Goal: Task Accomplishment & Management: Use online tool/utility

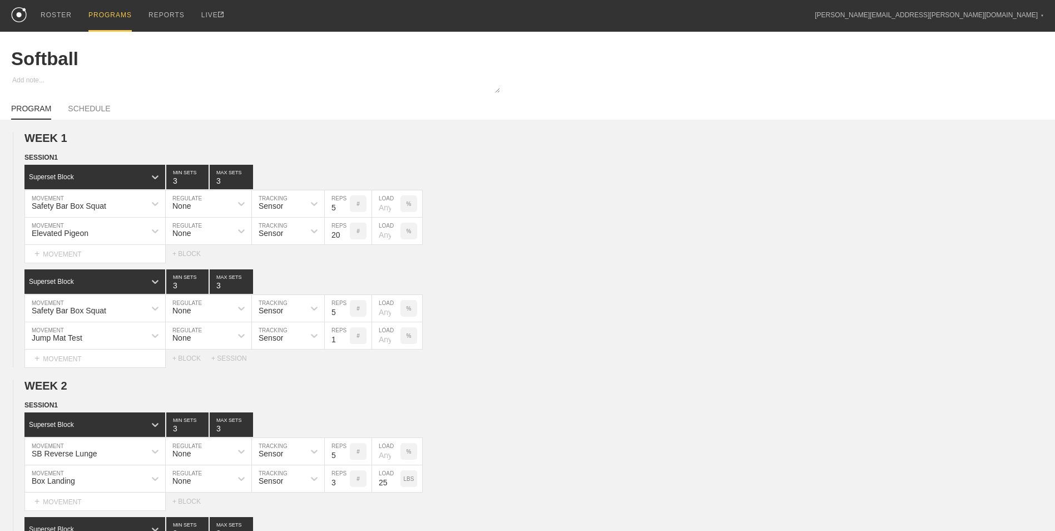
click at [119, 14] on div "PROGRAMS" at bounding box center [109, 16] width 43 height 32
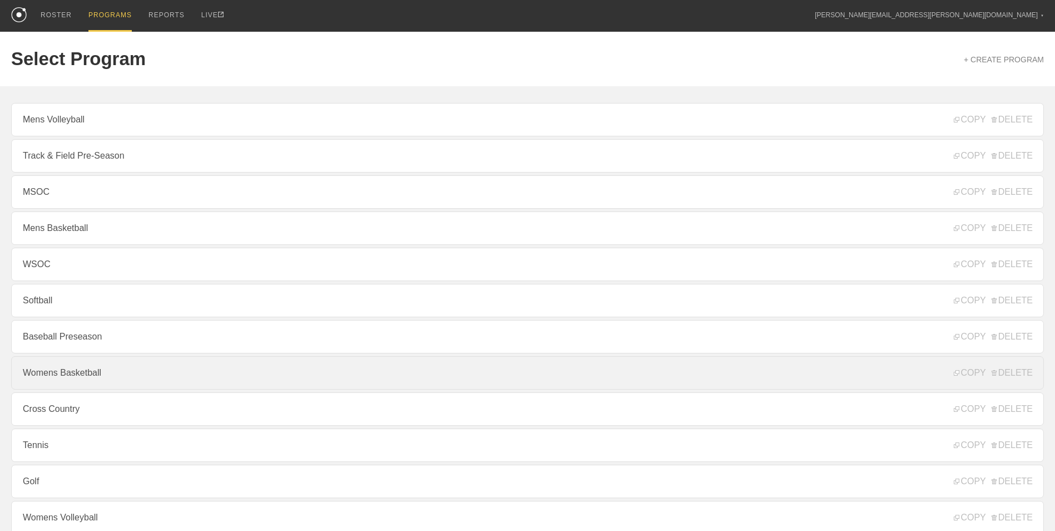
click at [139, 374] on link "Womens Basketball" at bounding box center [527, 372] width 1033 height 33
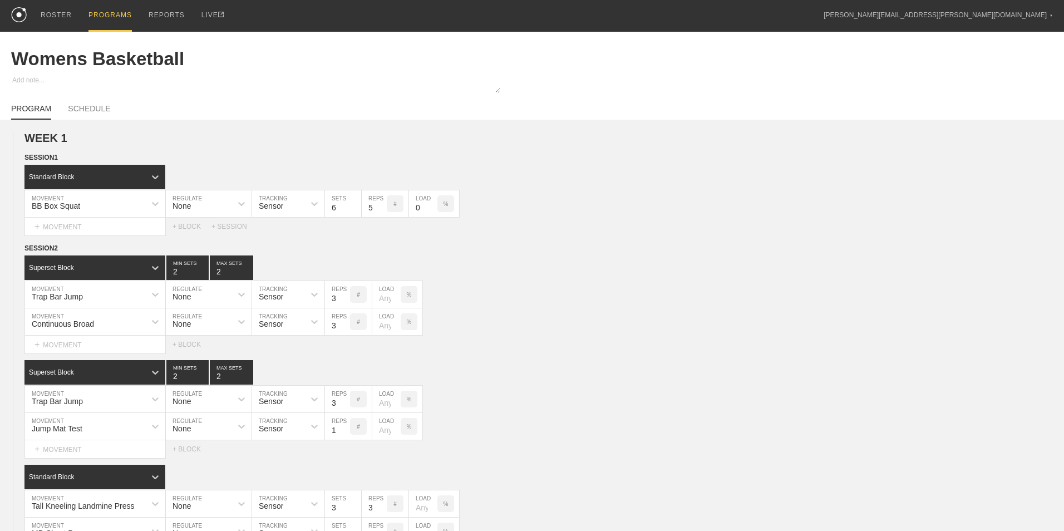
type textarea "x"
type input "Womens Basketball"
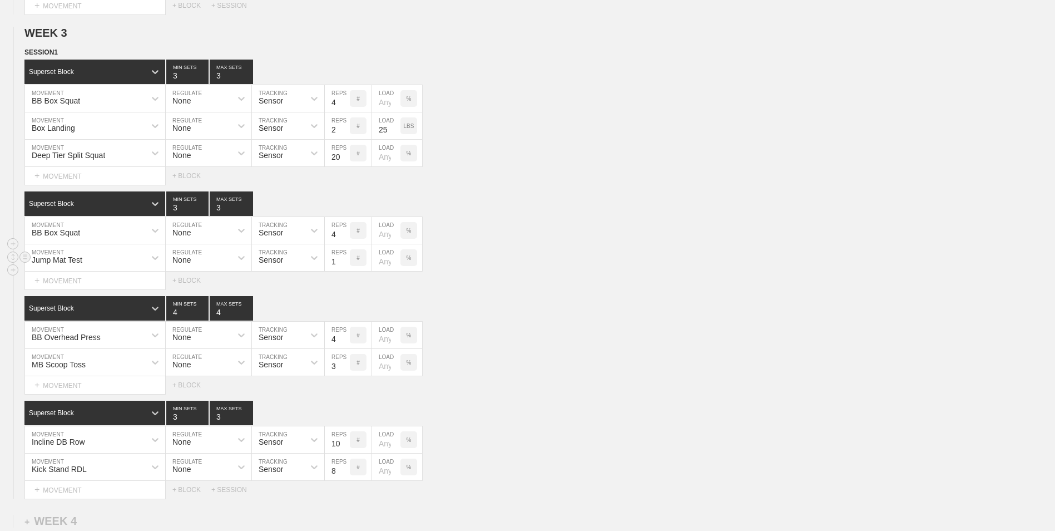
scroll to position [2034, 0]
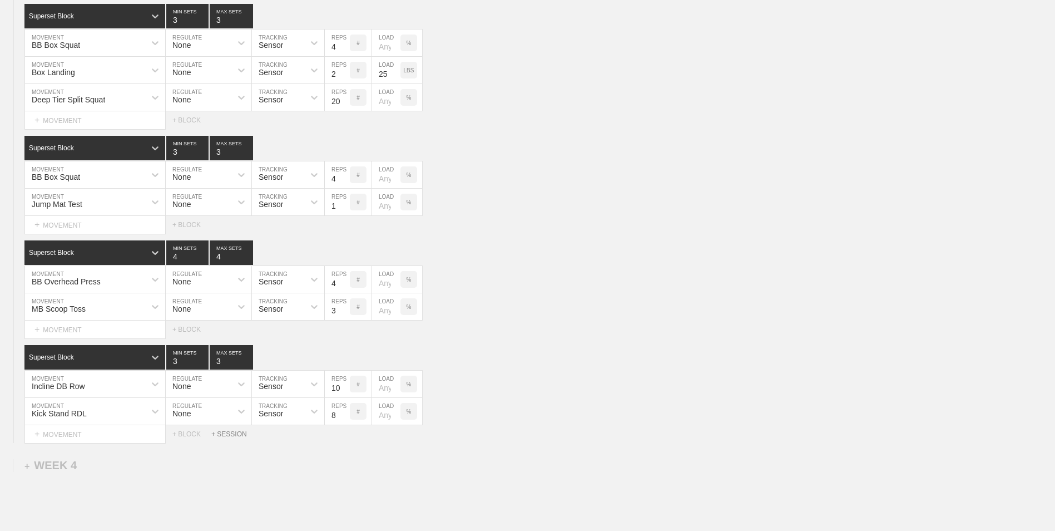
click at [231, 435] on div "+ SESSION" at bounding box center [233, 434] width 45 height 8
click at [140, 471] on div "+ BLOCK" at bounding box center [94, 472] width 140 height 18
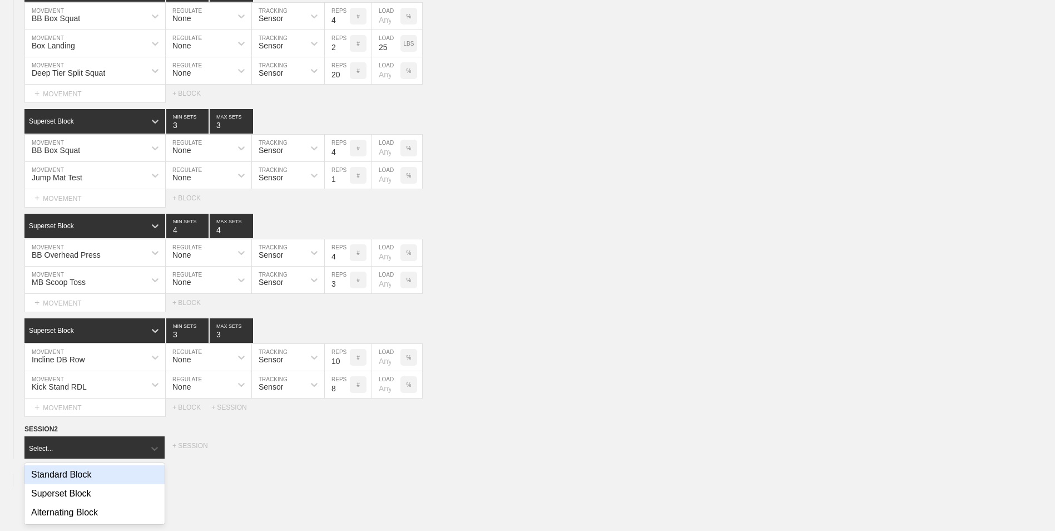
scroll to position [2063, 0]
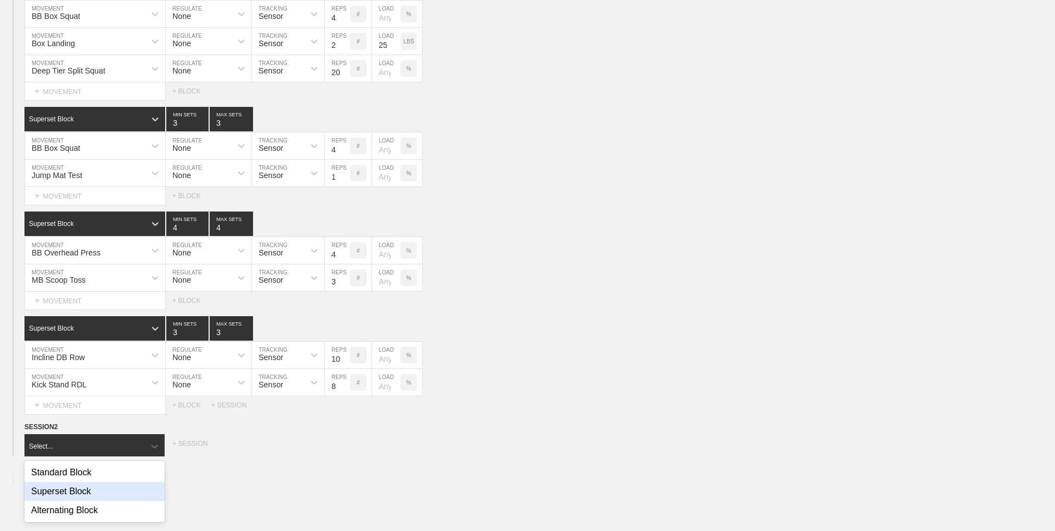
click at [136, 492] on div "Superset Block" at bounding box center [94, 491] width 140 height 19
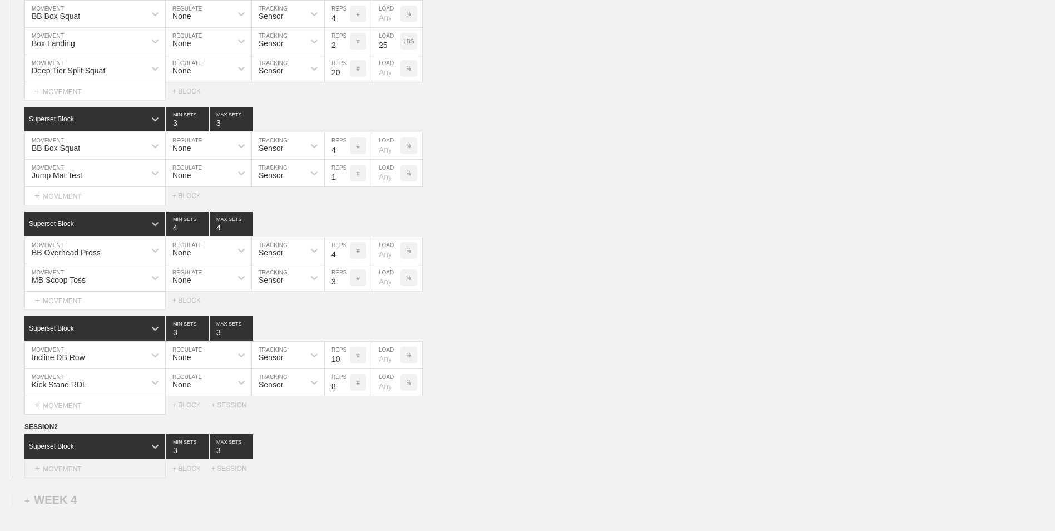
click at [121, 465] on div "+ MOVEMENT" at bounding box center [94, 469] width 141 height 18
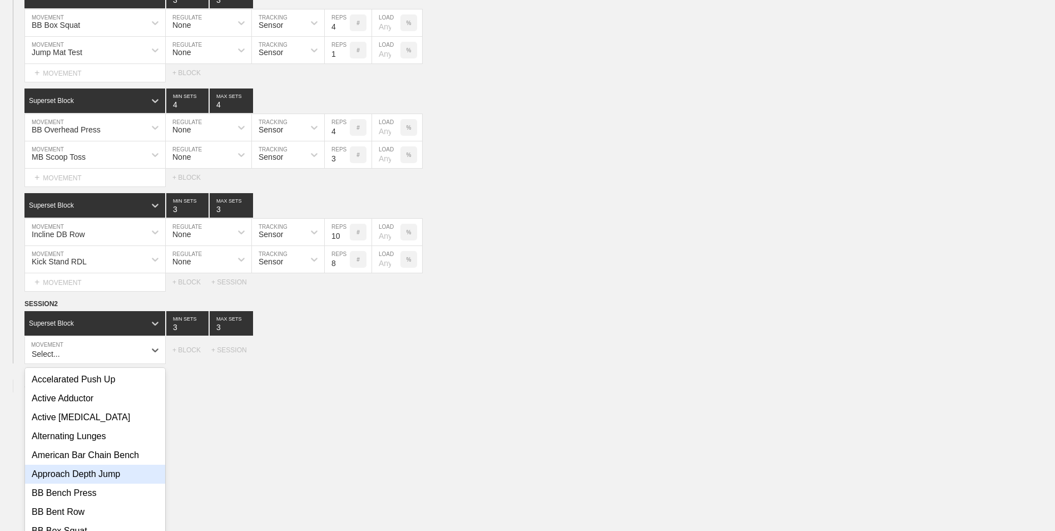
scroll to position [2197, 0]
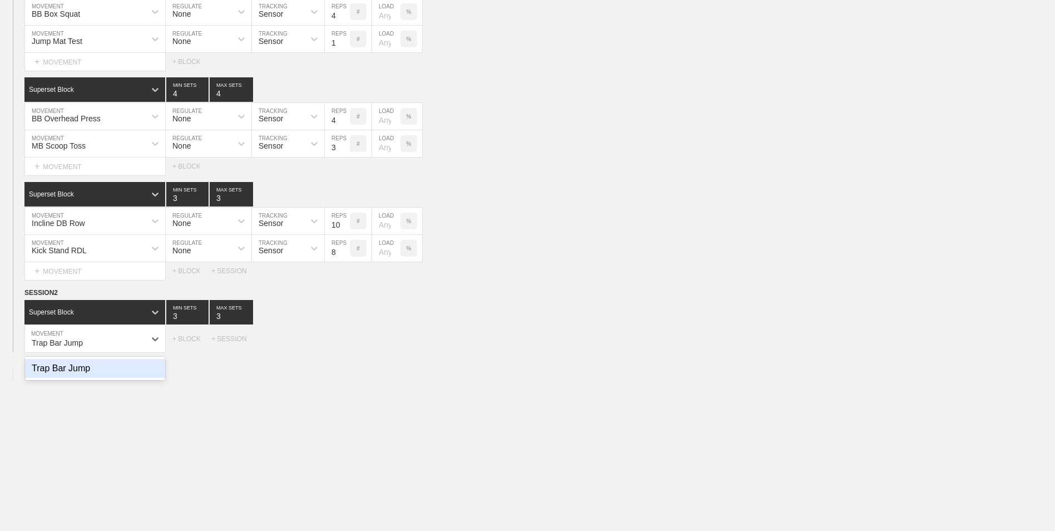
click at [130, 378] on div "Trap Bar Jump" at bounding box center [95, 368] width 140 height 19
type input "Trap Bar Jump"
type input "4"
click at [201, 317] on input "4" at bounding box center [187, 312] width 42 height 24
type input "4"
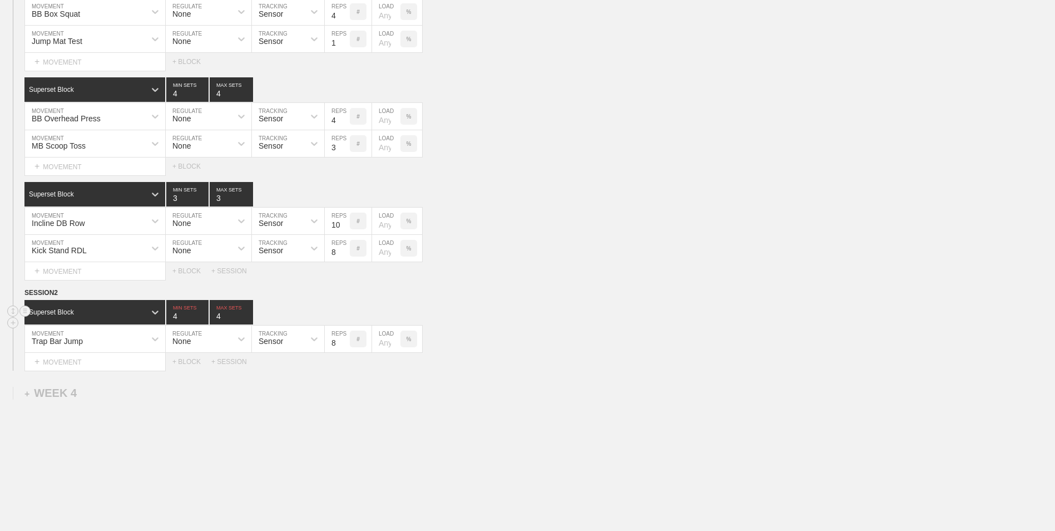
click at [246, 315] on input "4" at bounding box center [231, 312] width 43 height 24
click at [343, 346] on input "7" at bounding box center [337, 338] width 25 height 27
click at [343, 346] on input "6" at bounding box center [337, 338] width 25 height 27
click at [343, 346] on input "5" at bounding box center [337, 338] width 25 height 27
click at [343, 346] on input "4" at bounding box center [337, 338] width 25 height 27
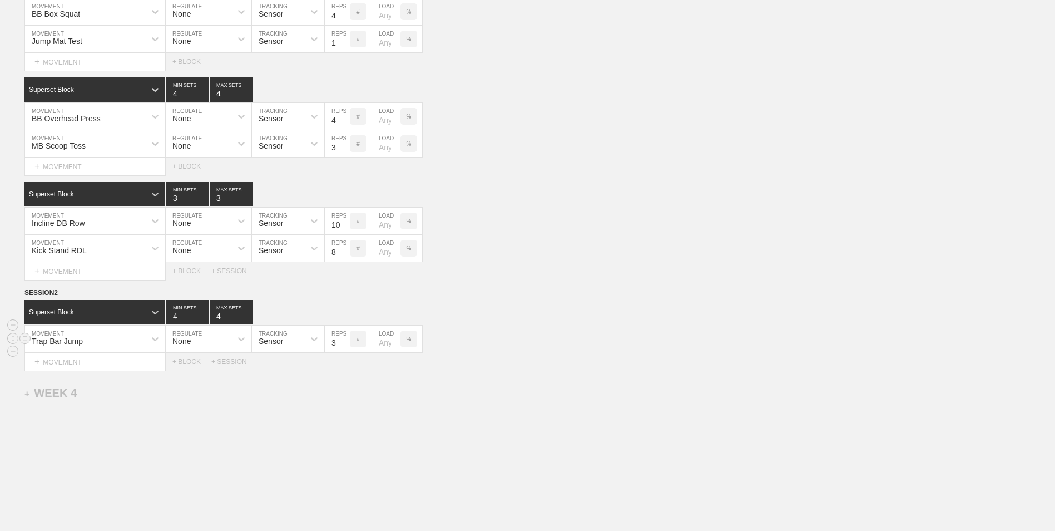
type input "3"
click at [343, 346] on input "3" at bounding box center [337, 338] width 25 height 27
click at [119, 362] on div "+ MOVEMENT" at bounding box center [94, 362] width 141 height 18
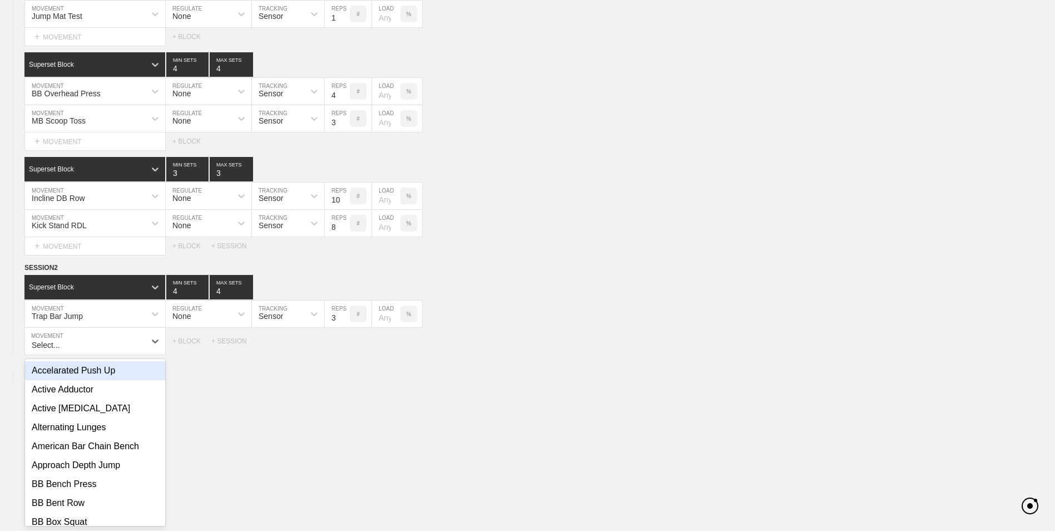
scroll to position [2224, 0]
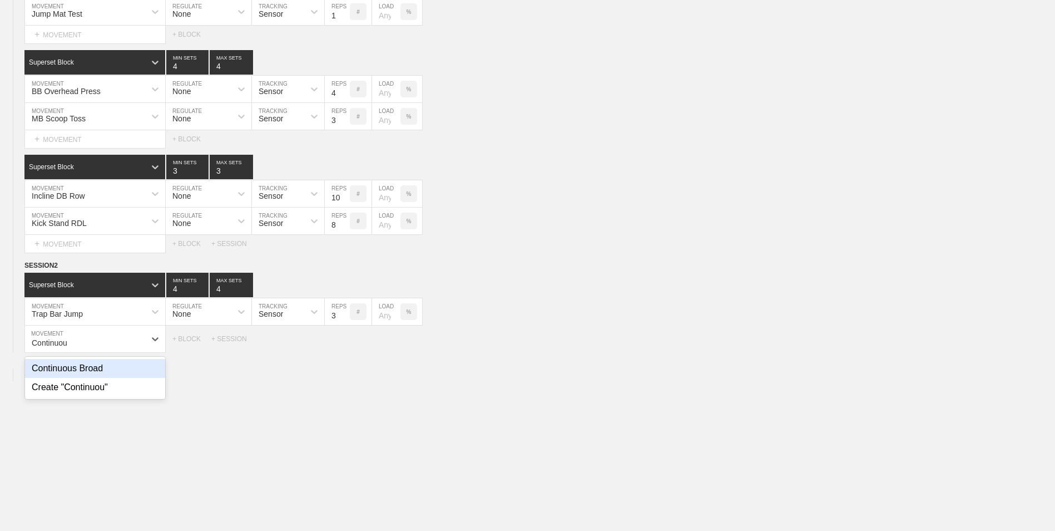
click at [120, 370] on div "Continuous Broad" at bounding box center [95, 368] width 140 height 19
type input "Continuou"
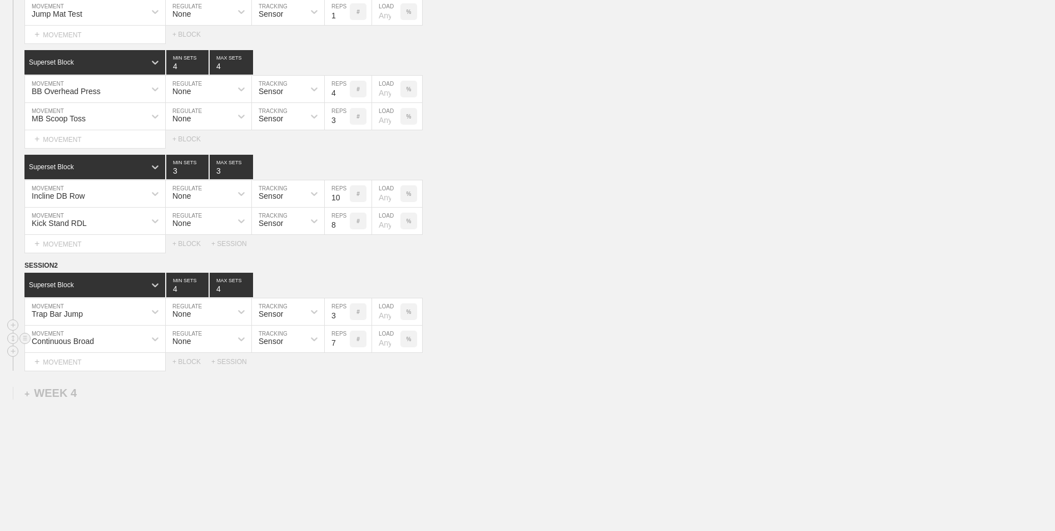
click at [345, 347] on input "7" at bounding box center [337, 338] width 25 height 27
click at [345, 347] on input "6" at bounding box center [337, 338] width 25 height 27
click at [345, 347] on input "5" at bounding box center [337, 338] width 25 height 27
click at [345, 347] on input "4" at bounding box center [337, 338] width 25 height 27
type input "3"
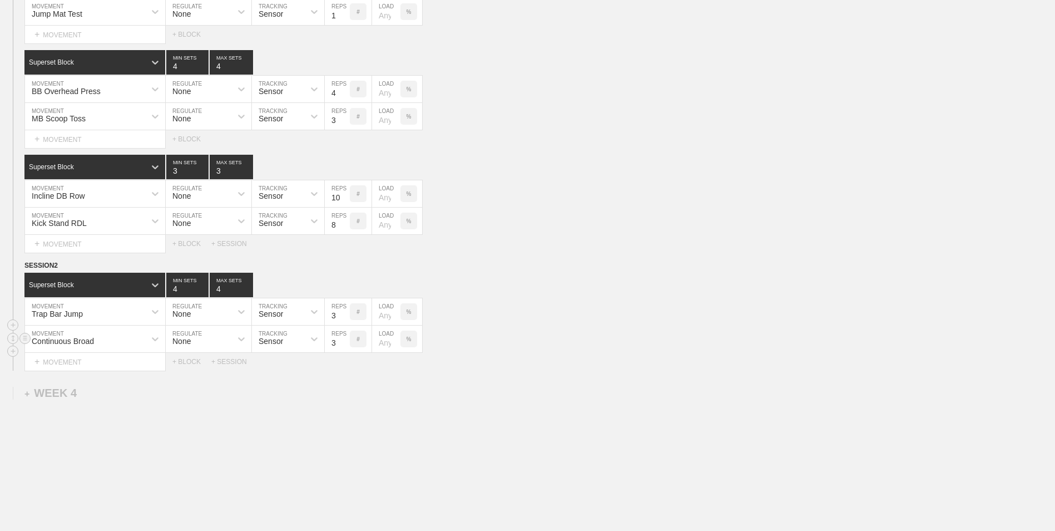
click at [345, 347] on input "3" at bounding box center [337, 338] width 25 height 27
click at [190, 365] on div "+ BLOCK" at bounding box center [191, 362] width 39 height 8
click at [108, 387] on div "Standard Block" at bounding box center [94, 389] width 141 height 24
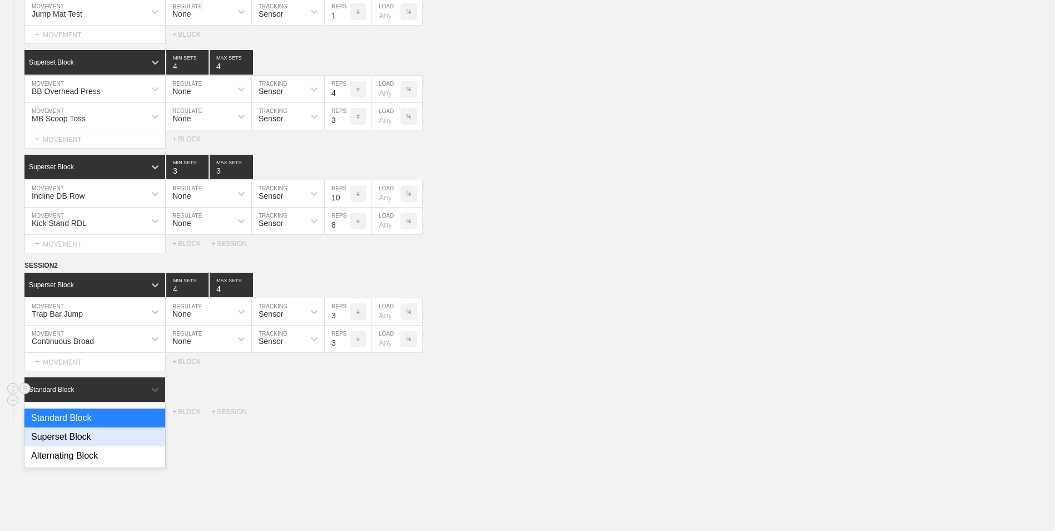
click at [97, 436] on div "Superset Block" at bounding box center [94, 436] width 141 height 19
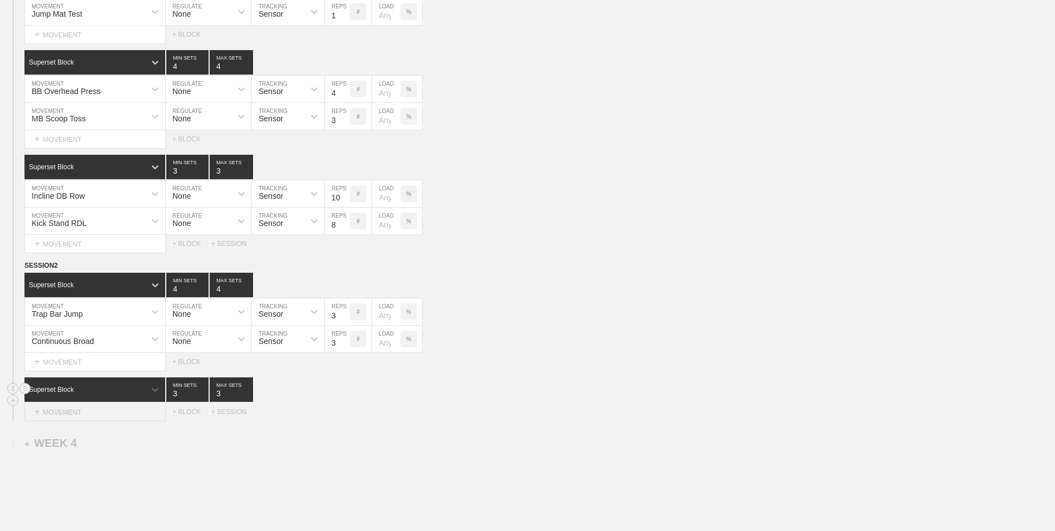
click at [102, 416] on div "+ MOVEMENT" at bounding box center [94, 412] width 141 height 18
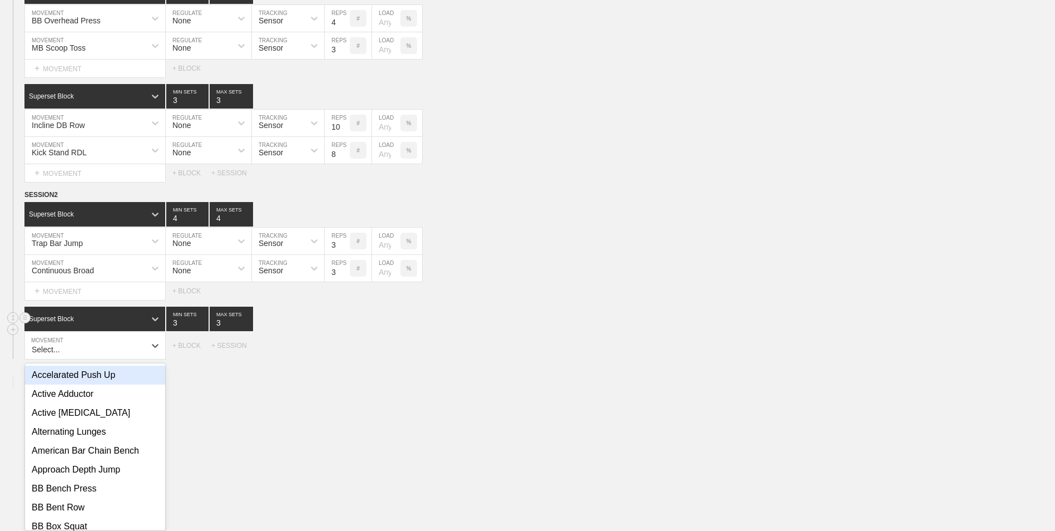
scroll to position [2302, 0]
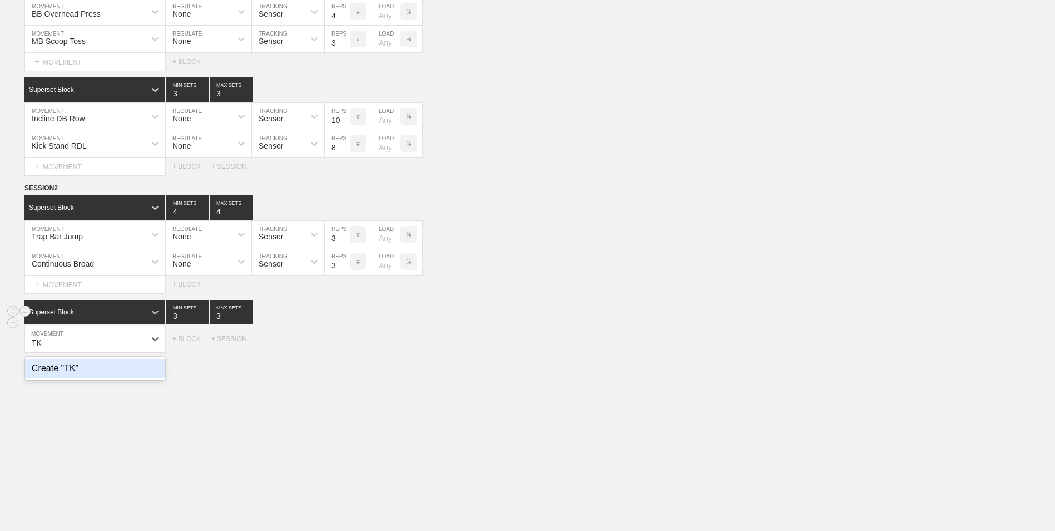
type input "T"
click at [107, 378] on div "Tall Kneeling Landmine Press" at bounding box center [95, 368] width 140 height 19
type input "tall"
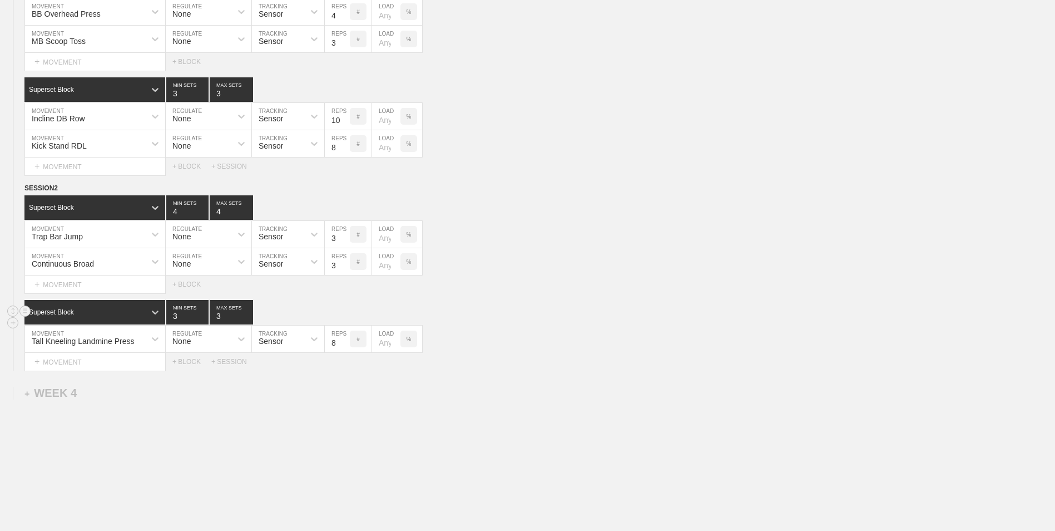
type input "4"
click at [202, 318] on input "4" at bounding box center [187, 312] width 42 height 24
type input "4"
click at [249, 314] on input "4" at bounding box center [231, 312] width 43 height 24
click at [346, 348] on input "7" at bounding box center [337, 338] width 25 height 27
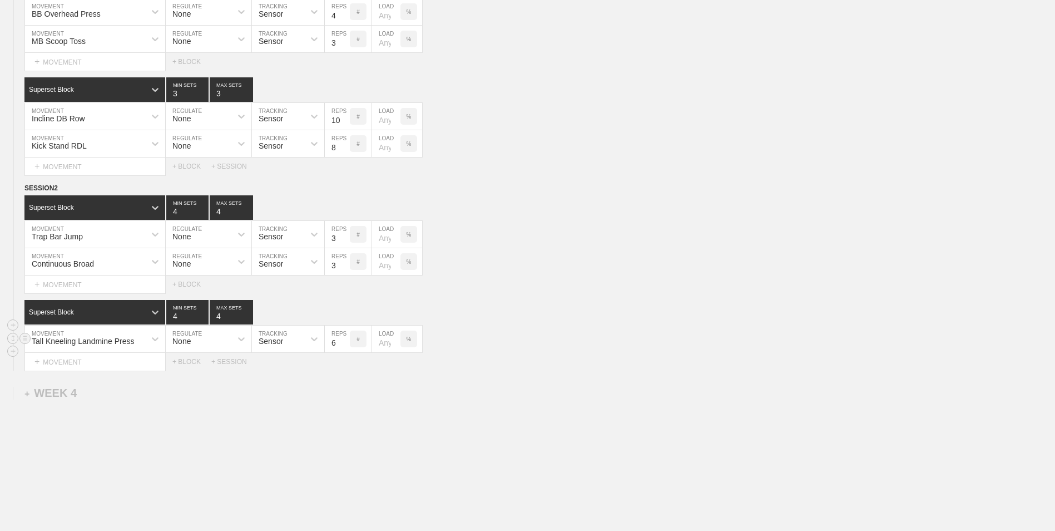
click at [346, 348] on input "6" at bounding box center [337, 338] width 25 height 27
click at [346, 348] on input "5" at bounding box center [337, 338] width 25 height 27
click at [346, 348] on input "4" at bounding box center [337, 338] width 25 height 27
click at [346, 348] on input "3" at bounding box center [337, 338] width 25 height 27
click at [346, 348] on input "2" at bounding box center [337, 338] width 25 height 27
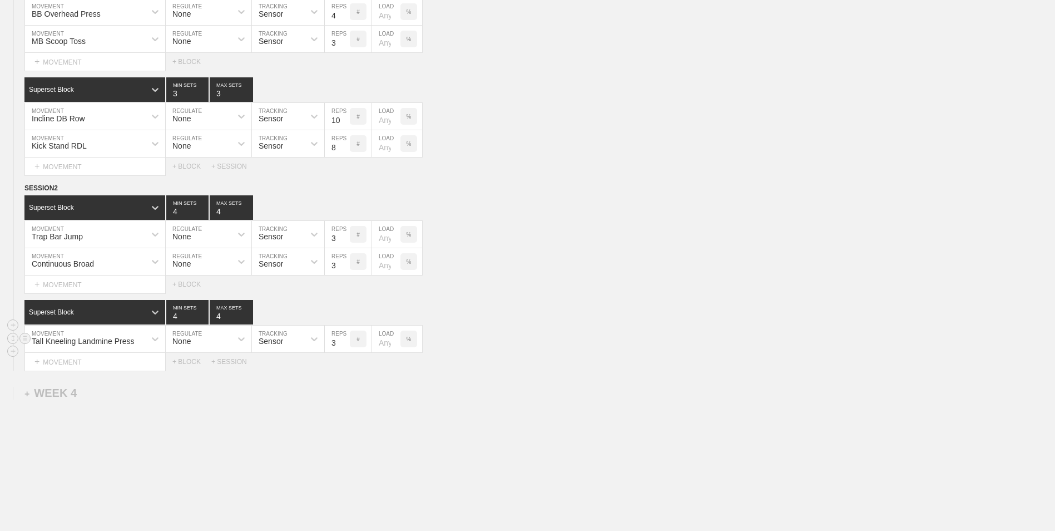
type input "3"
click at [345, 342] on input "3" at bounding box center [337, 338] width 25 height 27
click at [93, 369] on div "+ MOVEMENT" at bounding box center [94, 362] width 141 height 18
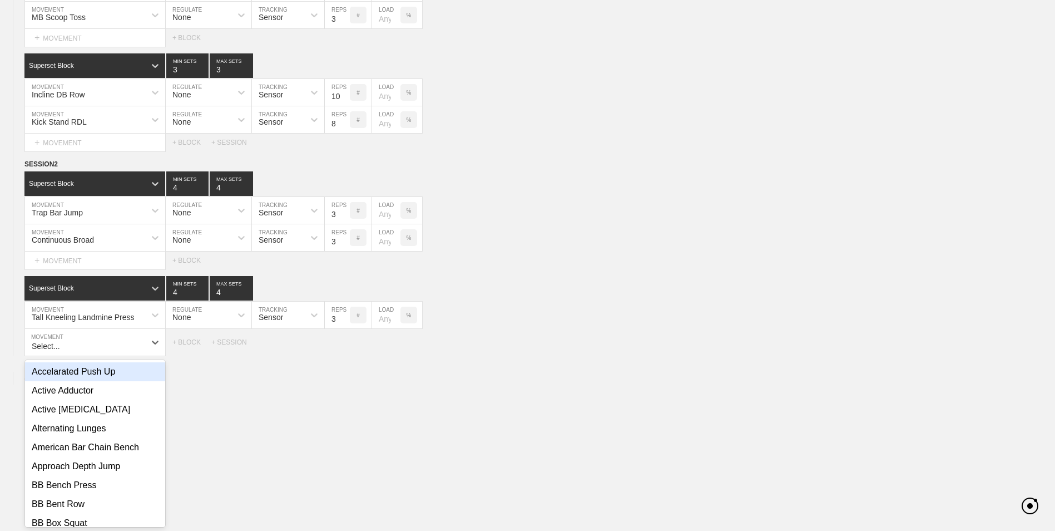
scroll to position [2329, 0]
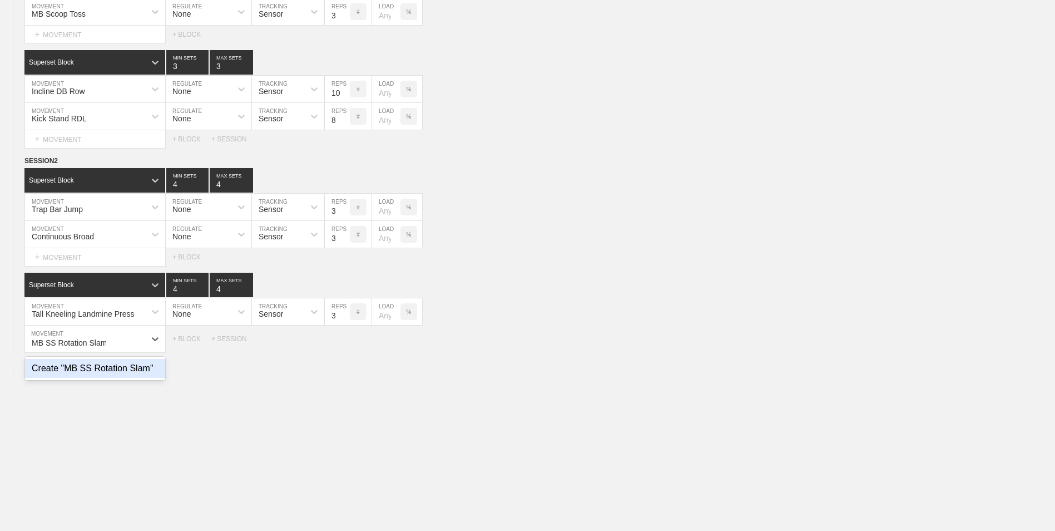
click at [93, 369] on div "Create "MB SS Rotation Slam"" at bounding box center [95, 368] width 140 height 19
type input "MB SS Rotation Slam"
click at [345, 344] on input "9" at bounding box center [337, 338] width 25 height 27
click at [345, 344] on input "10" at bounding box center [337, 338] width 25 height 27
click at [345, 344] on input "11" at bounding box center [337, 338] width 25 height 27
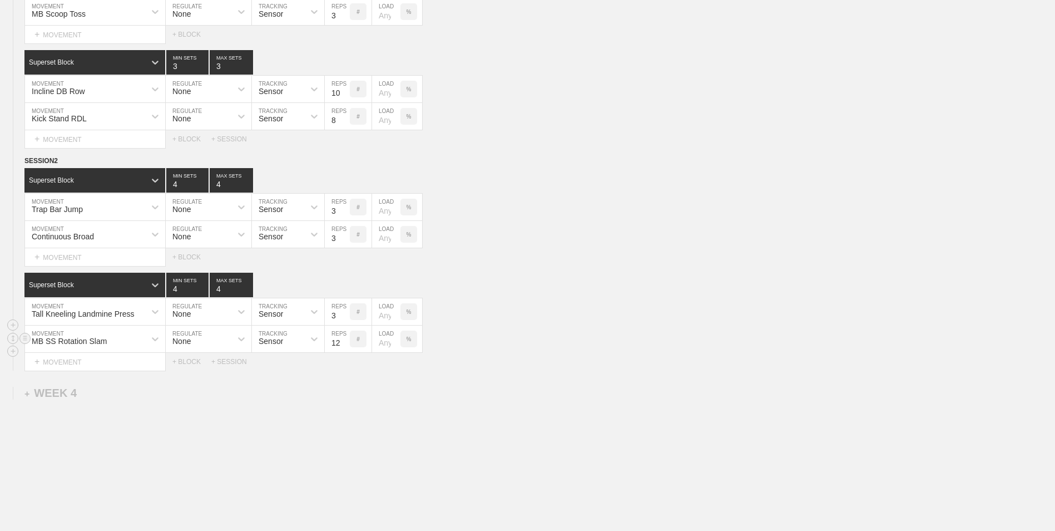
click at [345, 344] on input "12" at bounding box center [337, 338] width 25 height 27
click at [343, 345] on input "11" at bounding box center [337, 338] width 25 height 27
click at [343, 345] on input "10" at bounding box center [337, 338] width 25 height 27
click at [343, 345] on input "9" at bounding box center [337, 338] width 25 height 27
click at [343, 345] on input "8" at bounding box center [337, 338] width 25 height 27
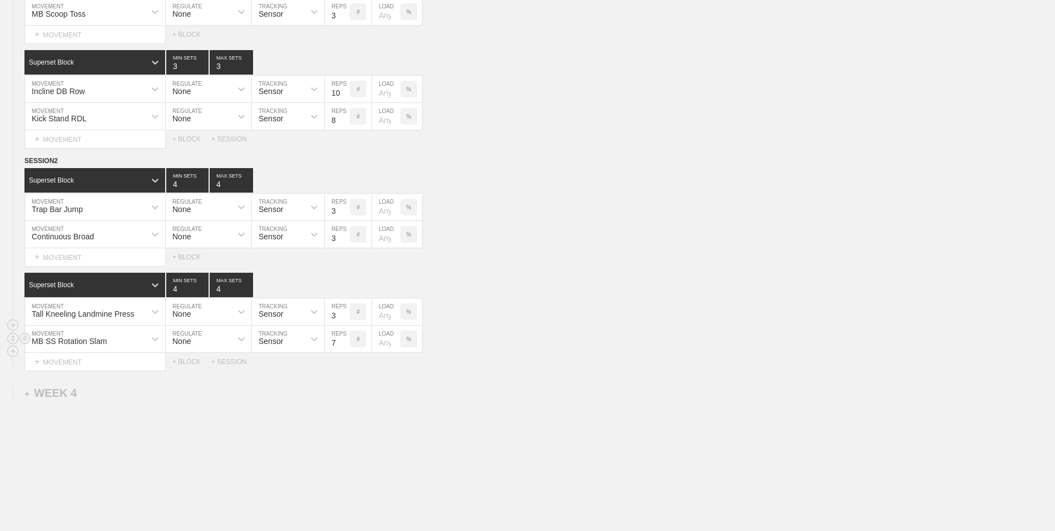
click at [343, 345] on input "7" at bounding box center [337, 338] width 25 height 27
type input "6"
click at [343, 345] on input "6" at bounding box center [337, 338] width 25 height 27
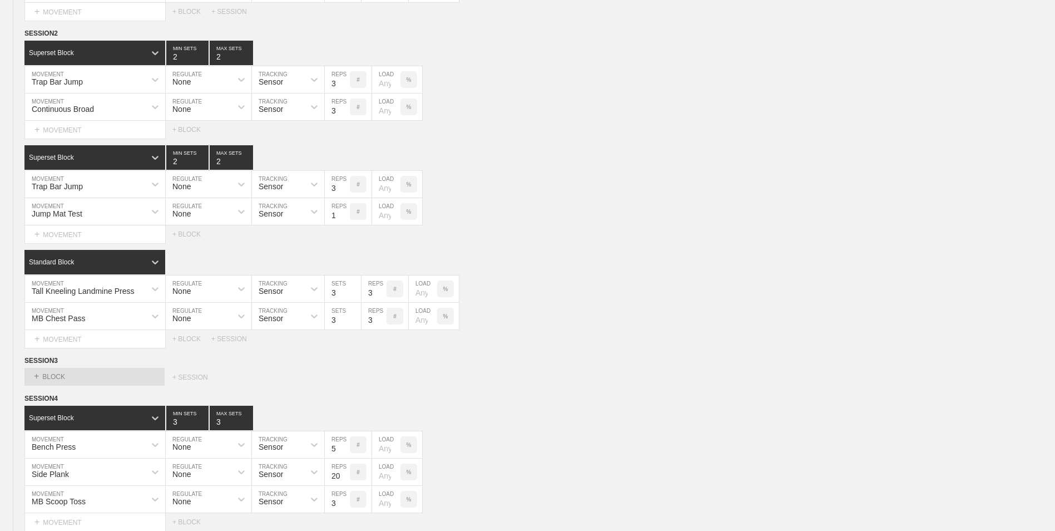
scroll to position [0, 0]
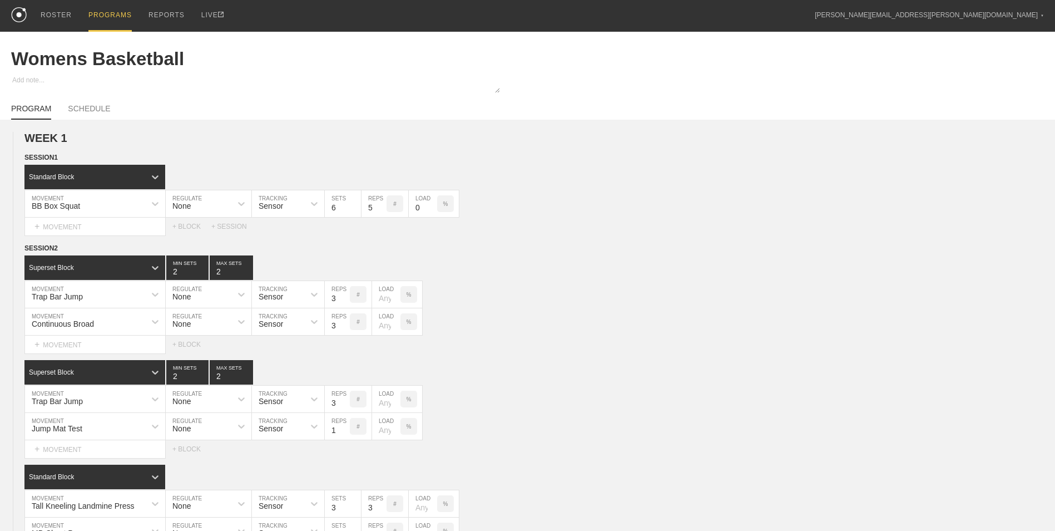
click at [100, 14] on div "PROGRAMS" at bounding box center [109, 16] width 43 height 32
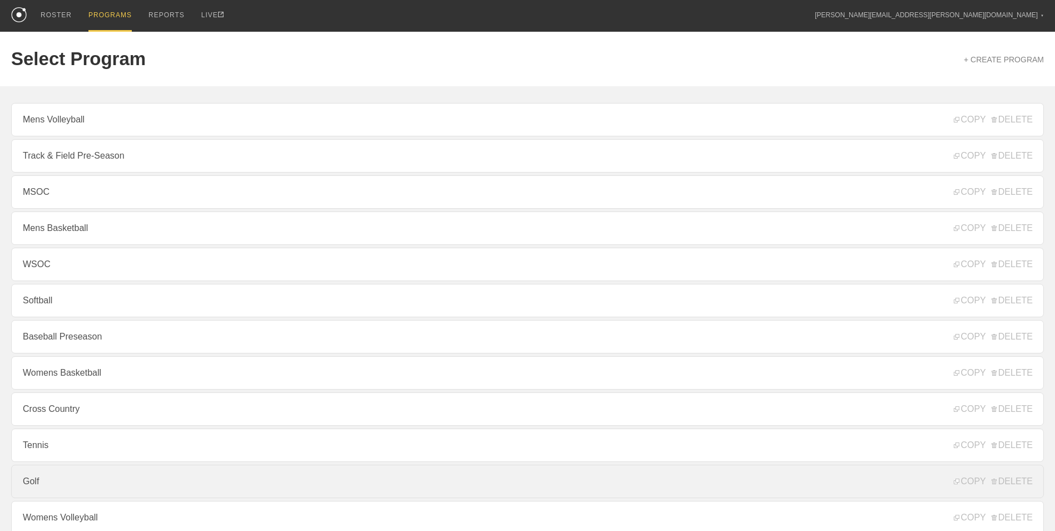
click at [176, 475] on link "Golf" at bounding box center [527, 481] width 1033 height 33
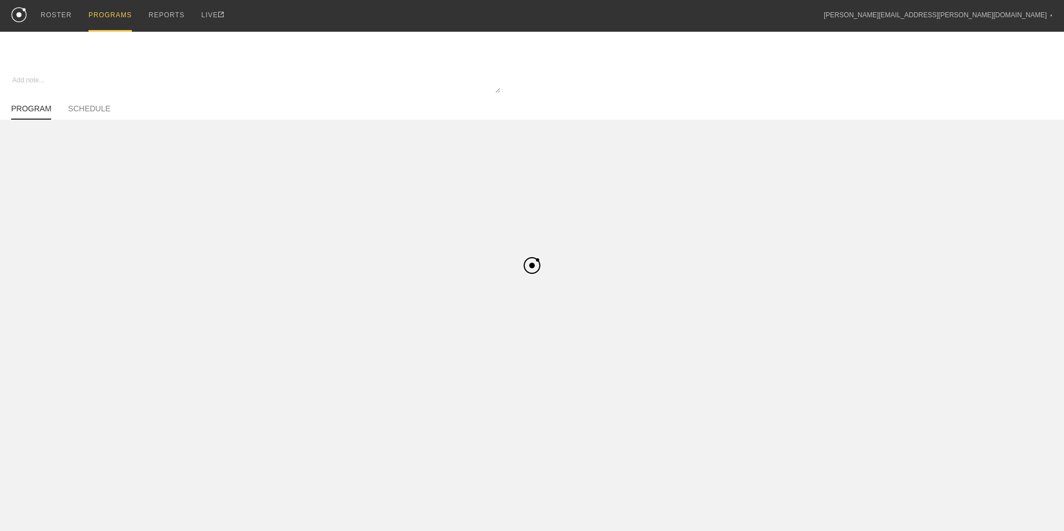
type textarea "x"
type input "Golf"
type textarea "In Season"
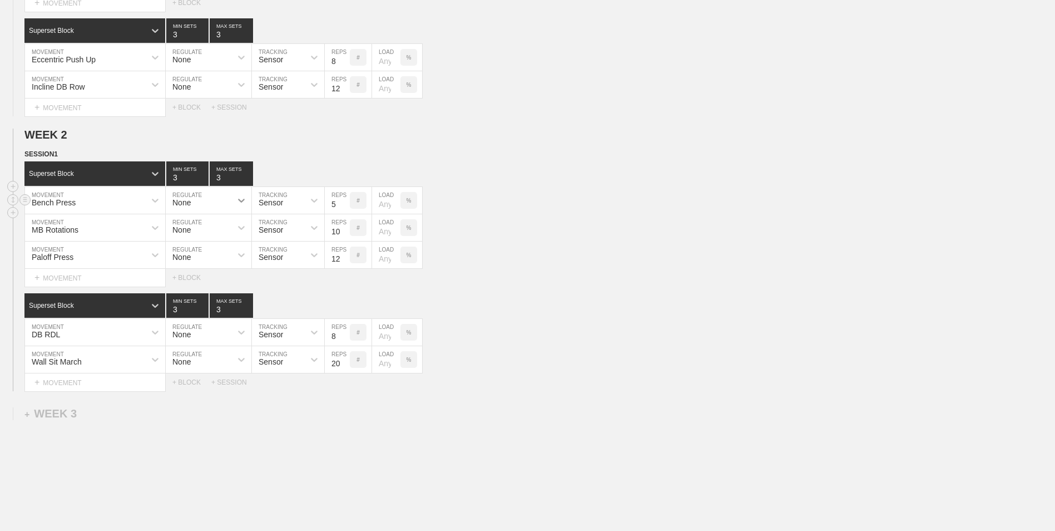
scroll to position [337, 0]
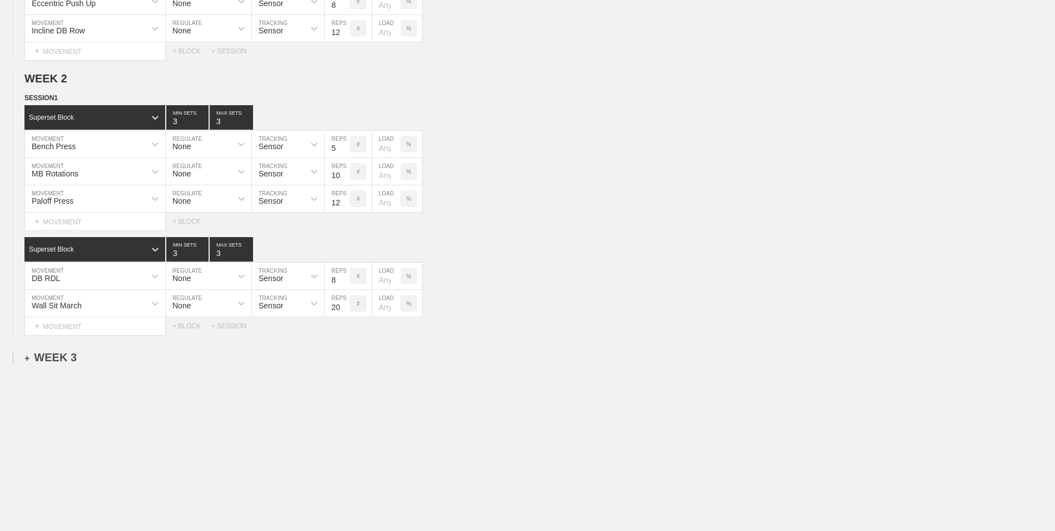
click at [60, 361] on div "+ WEEK 3" at bounding box center [50, 357] width 52 height 13
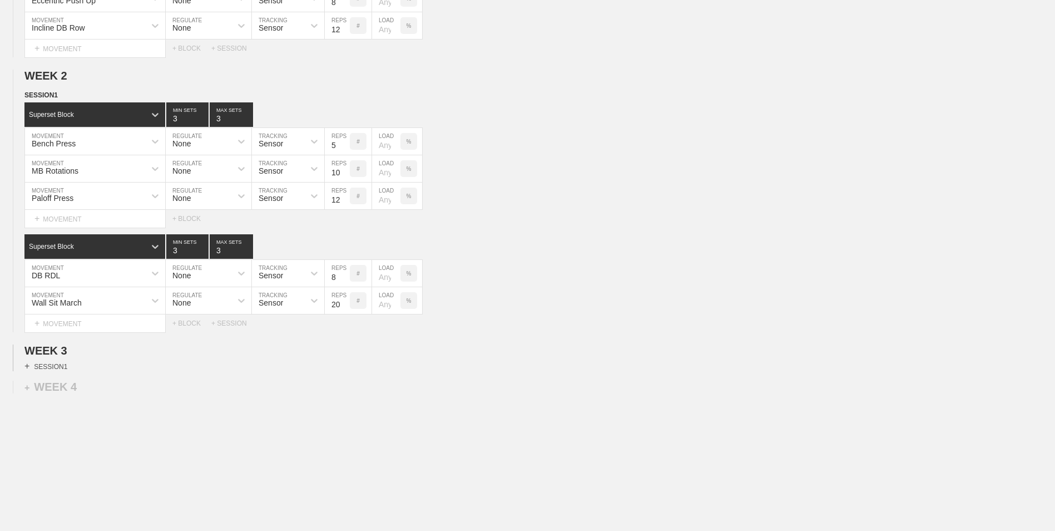
click at [57, 371] on div "+ SESSION 1" at bounding box center [45, 366] width 43 height 10
click at [74, 388] on div "+ BLOCK" at bounding box center [94, 386] width 140 height 18
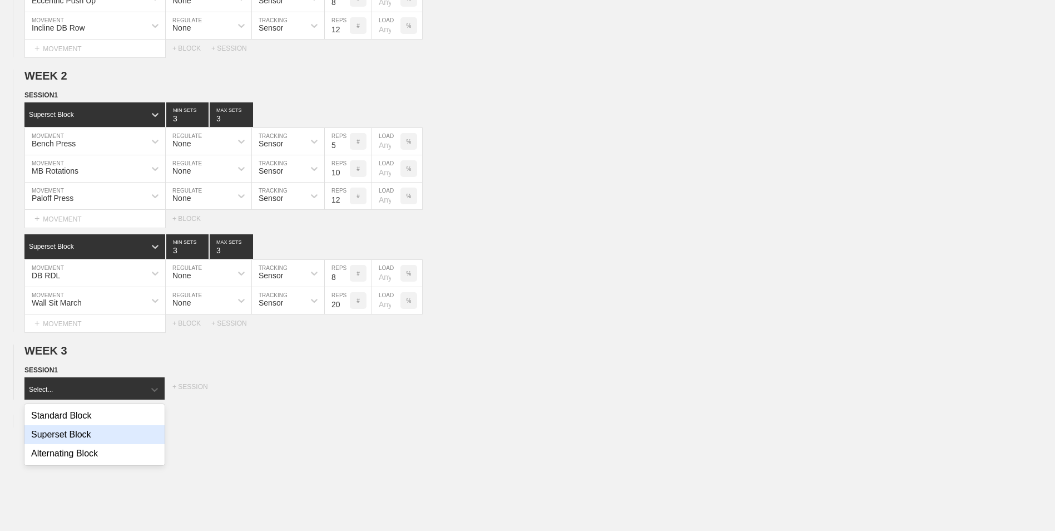
click at [85, 442] on div "Superset Block" at bounding box center [94, 434] width 140 height 19
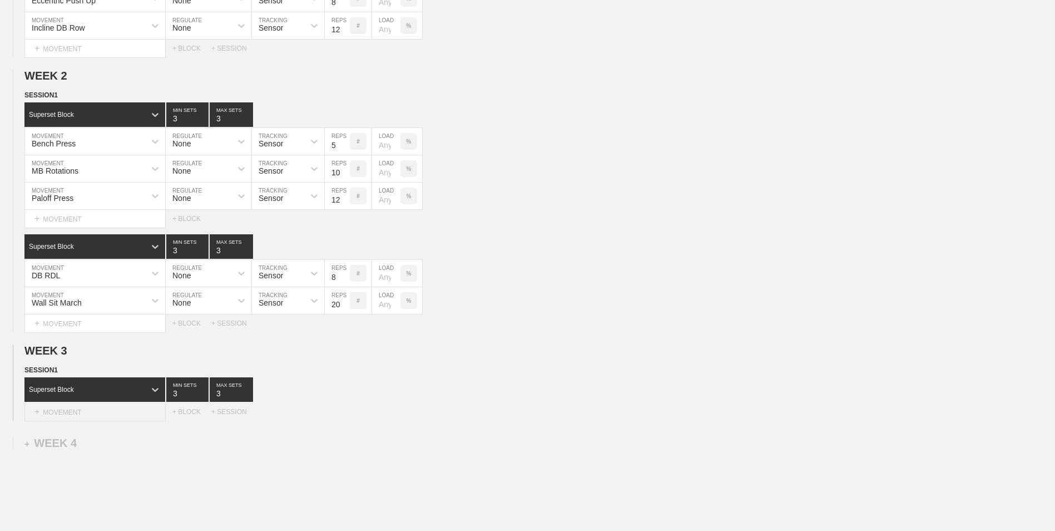
click at [75, 417] on div "+ MOVEMENT" at bounding box center [94, 412] width 141 height 18
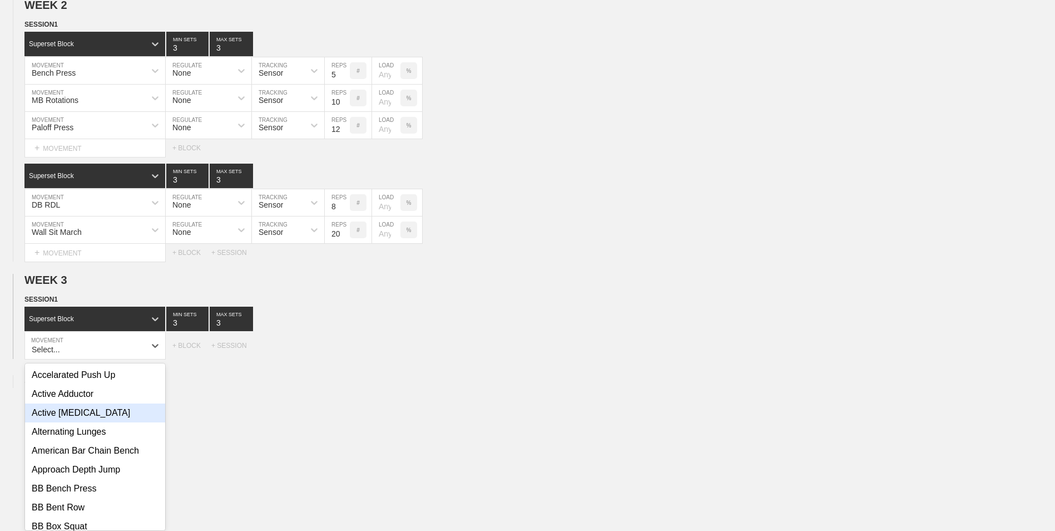
scroll to position [414, 0]
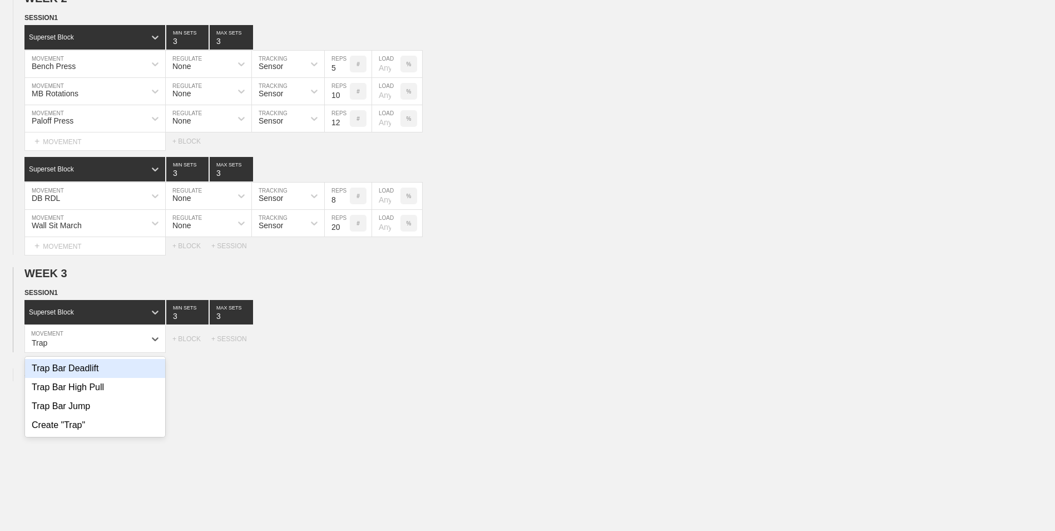
click at [157, 378] on div "Trap Bar Deadlift" at bounding box center [95, 368] width 140 height 19
type input "Trap"
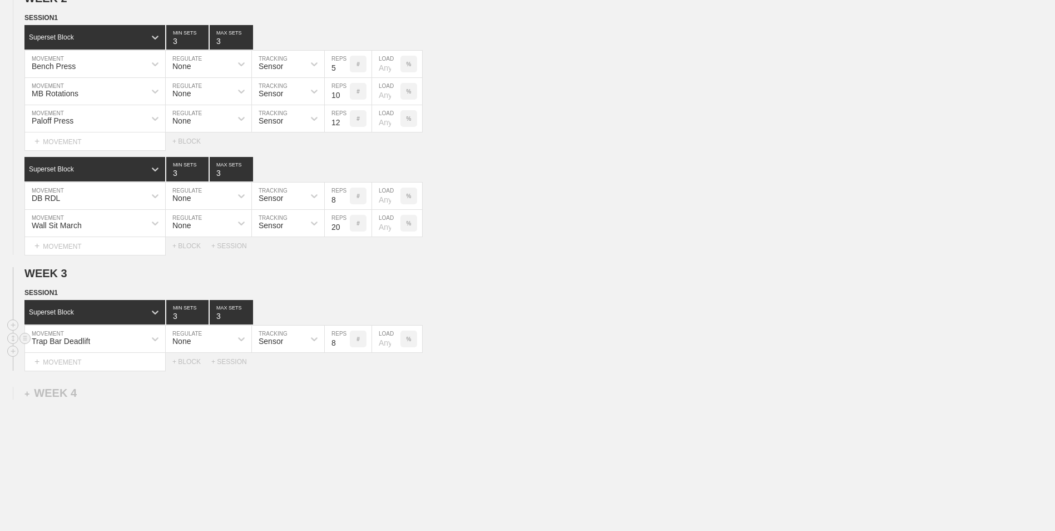
click at [343, 352] on input "8" at bounding box center [337, 338] width 25 height 27
click at [345, 348] on input "7" at bounding box center [337, 338] width 25 height 27
click at [345, 348] on input "6" at bounding box center [337, 338] width 25 height 27
type input "5"
click at [345, 348] on input "5" at bounding box center [337, 338] width 25 height 27
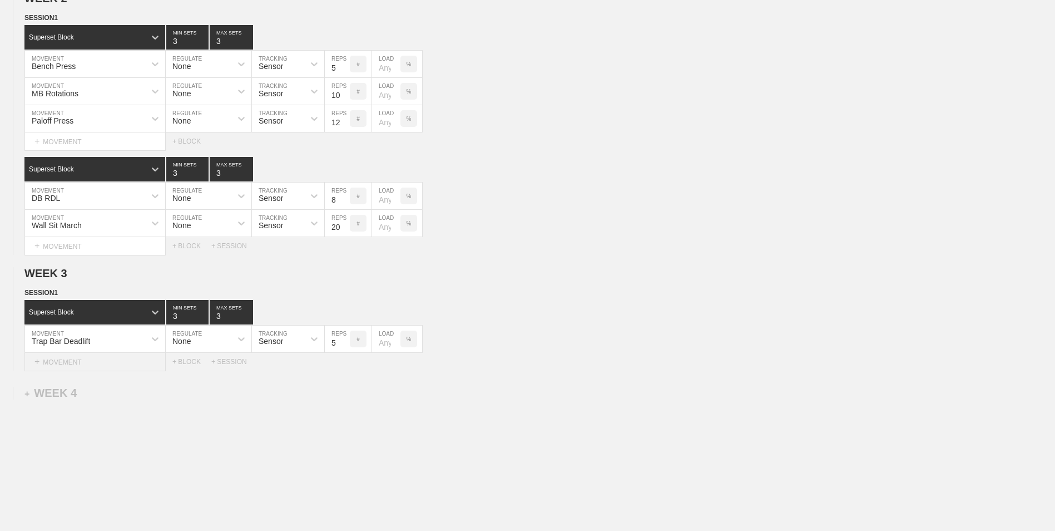
click at [150, 365] on div "+ MOVEMENT" at bounding box center [94, 362] width 141 height 18
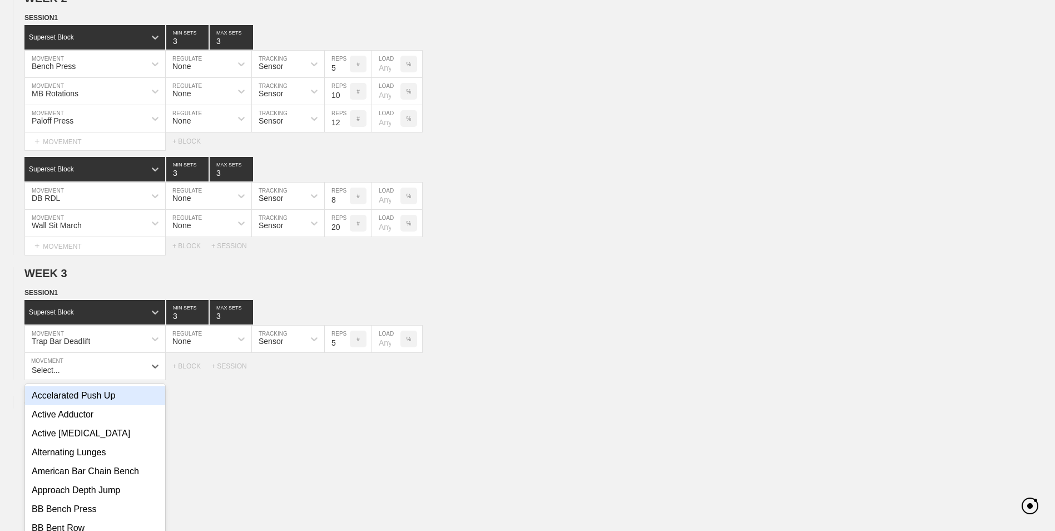
scroll to position [442, 0]
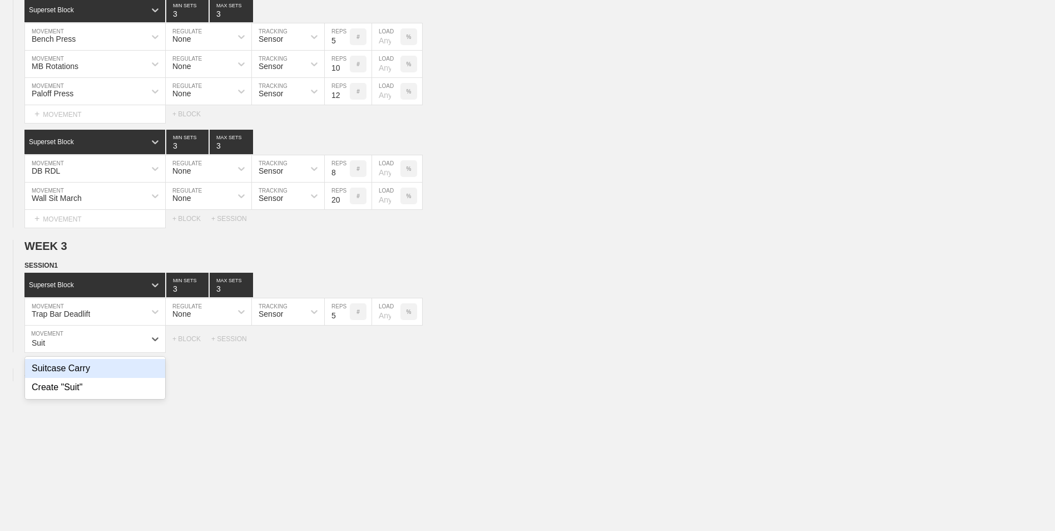
click at [145, 370] on div "Suitcase Carry" at bounding box center [95, 368] width 140 height 19
type input "Suit"
click at [347, 340] on input "9" at bounding box center [337, 338] width 25 height 27
click at [347, 340] on input "10" at bounding box center [337, 338] width 25 height 27
click at [347, 340] on input "11" at bounding box center [337, 338] width 25 height 27
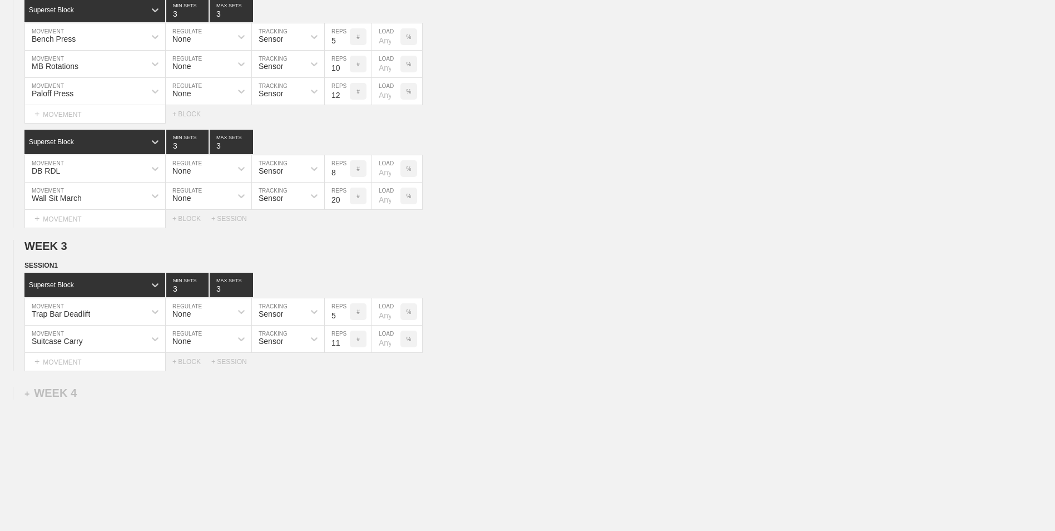
click at [345, 356] on div "Select... MOVEMENT + MOVEMENT + BLOCK + SESSION" at bounding box center [527, 362] width 1055 height 18
type input "10"
click at [345, 346] on input "10" at bounding box center [337, 338] width 25 height 27
click at [151, 366] on div "+ MOVEMENT" at bounding box center [94, 362] width 141 height 18
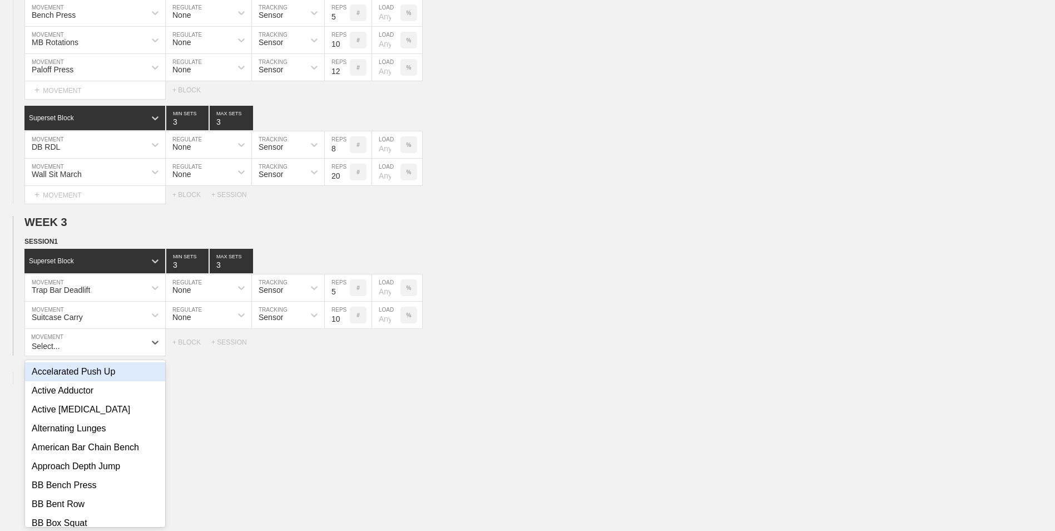
scroll to position [469, 0]
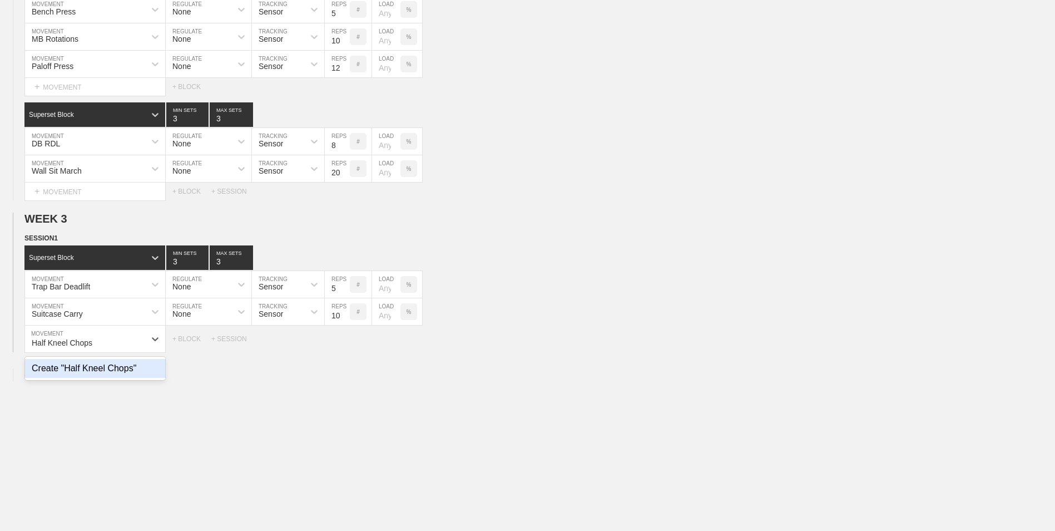
click at [151, 366] on div "Create "Half Kneel Chops"" at bounding box center [95, 368] width 140 height 19
type input "Half Kneel Chops"
click at [345, 341] on input "9" at bounding box center [337, 338] width 25 height 27
click at [345, 341] on input "10" at bounding box center [337, 338] width 25 height 27
click at [345, 341] on input "11" at bounding box center [337, 338] width 25 height 27
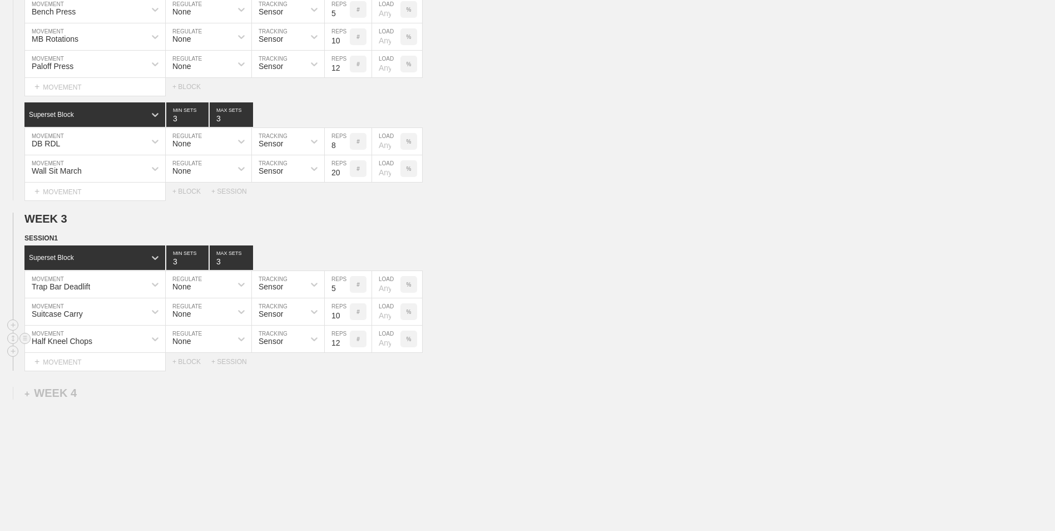
type input "12"
click at [345, 341] on input "12" at bounding box center [337, 338] width 25 height 27
click at [195, 366] on div "+ BLOCK" at bounding box center [191, 362] width 39 height 8
click at [116, 393] on div "Standard Block" at bounding box center [84, 389] width 121 height 10
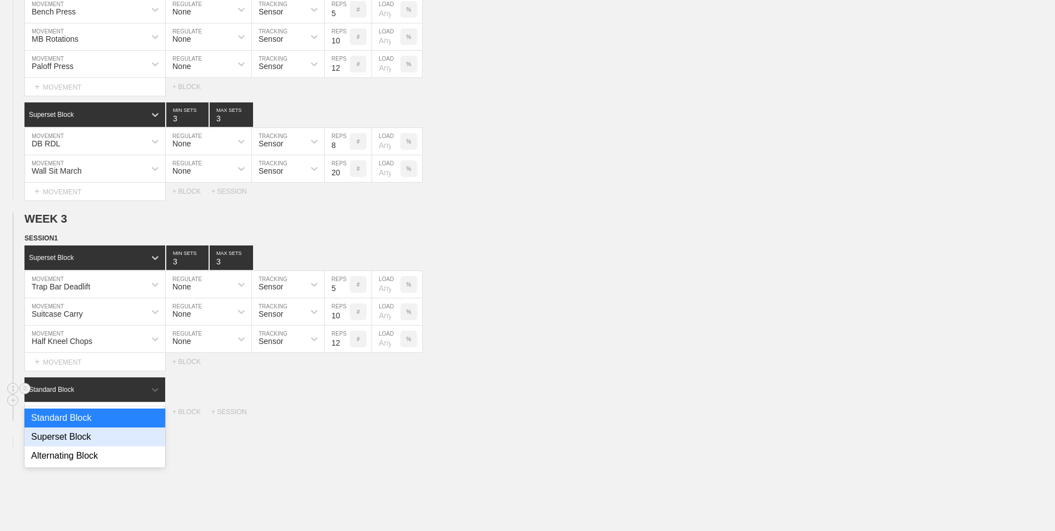
click at [92, 442] on div "Superset Block" at bounding box center [94, 436] width 141 height 19
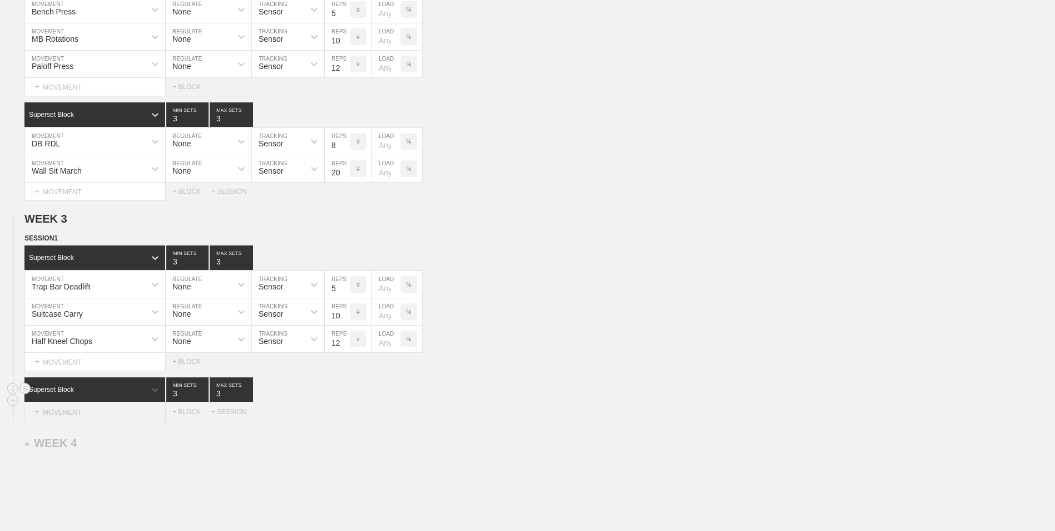
click at [93, 421] on div "+ MOVEMENT" at bounding box center [94, 412] width 141 height 18
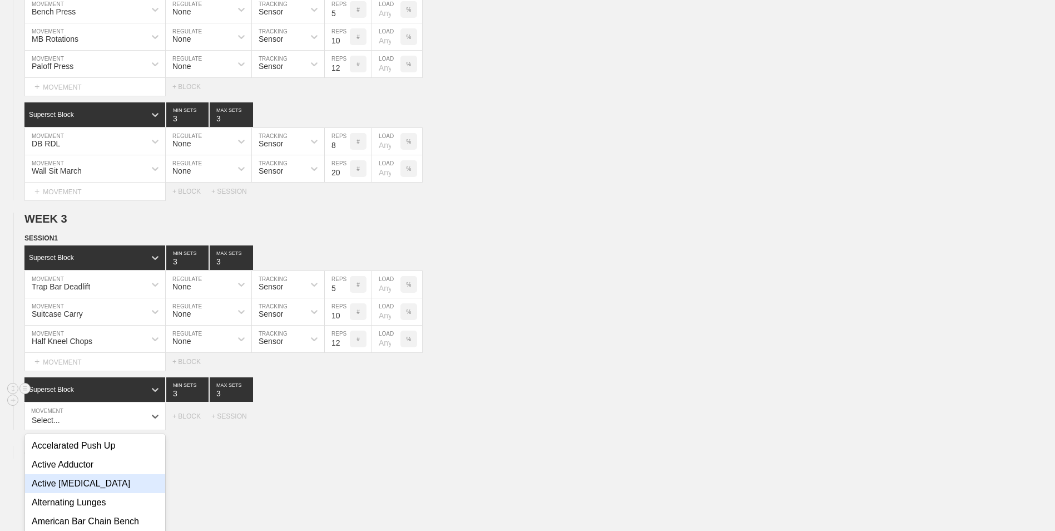
scroll to position [546, 0]
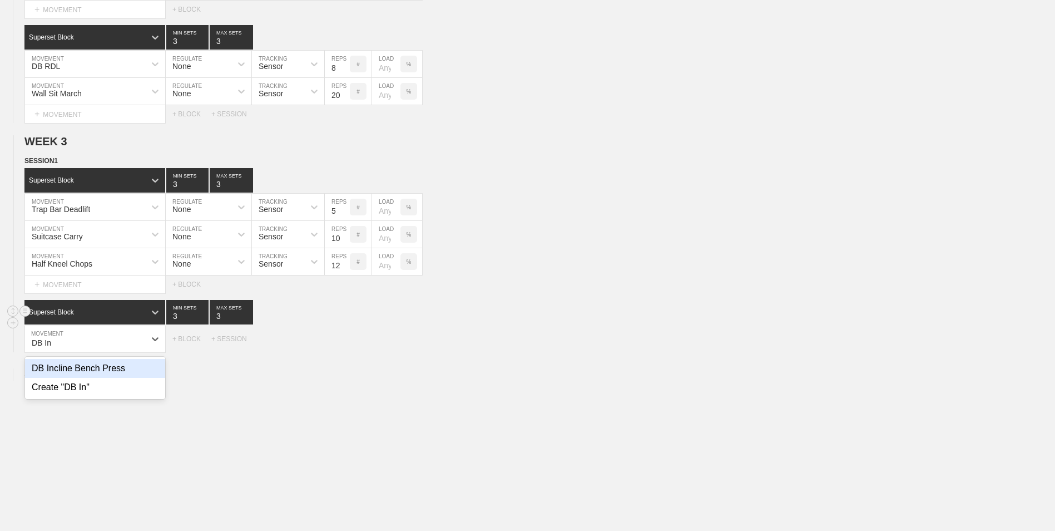
click at [100, 372] on div "DB Incline Bench Press" at bounding box center [95, 368] width 140 height 19
type input "DB In"
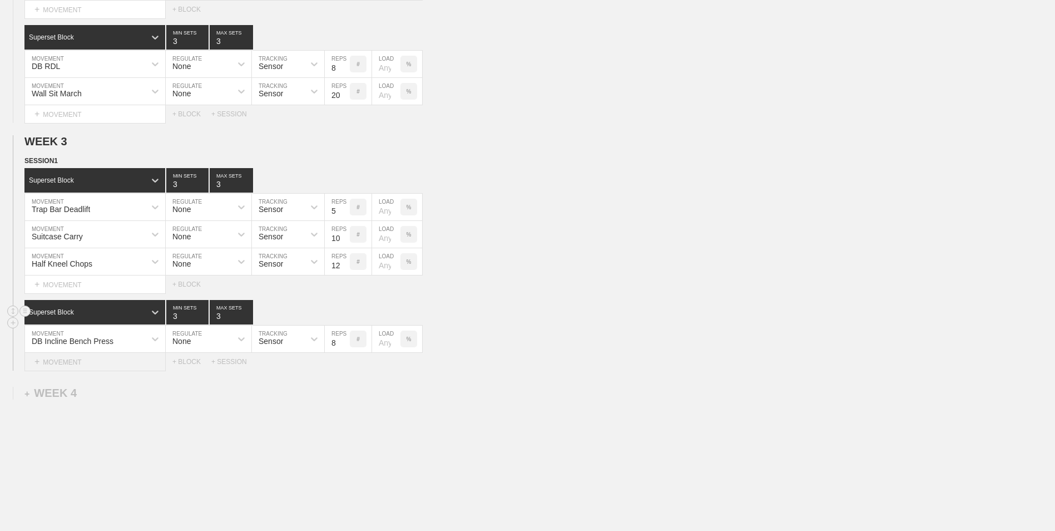
click at [114, 369] on div "+ MOVEMENT" at bounding box center [94, 362] width 141 height 18
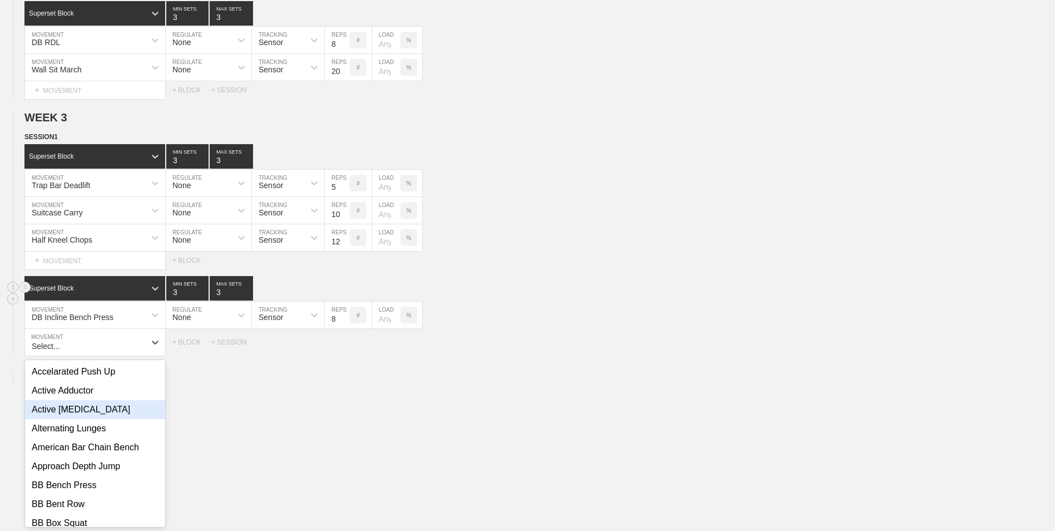
scroll to position [574, 0]
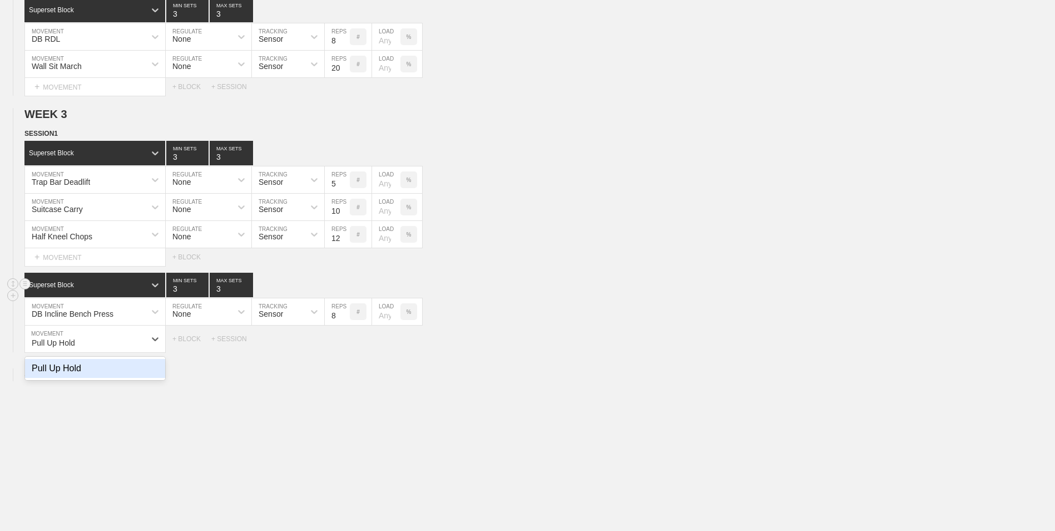
click at [127, 374] on div "Pull Up Hold" at bounding box center [95, 368] width 140 height 19
type input "Pull Up Hold"
click at [345, 343] on input "9" at bounding box center [337, 338] width 25 height 27
type input "10"
click at [345, 343] on input "10" at bounding box center [337, 338] width 25 height 27
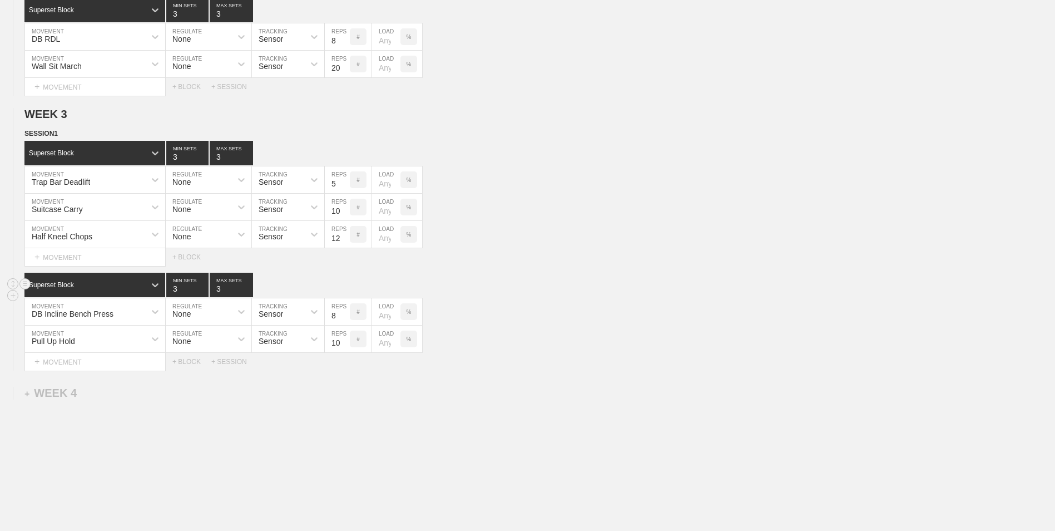
click at [340, 382] on div "WEEK 1 DUPLICATE DELETE SESSION 1 Superset Block 3 MIN SETS 3 MAX SETS DUPLICAT…" at bounding box center [527, 56] width 1055 height 1020
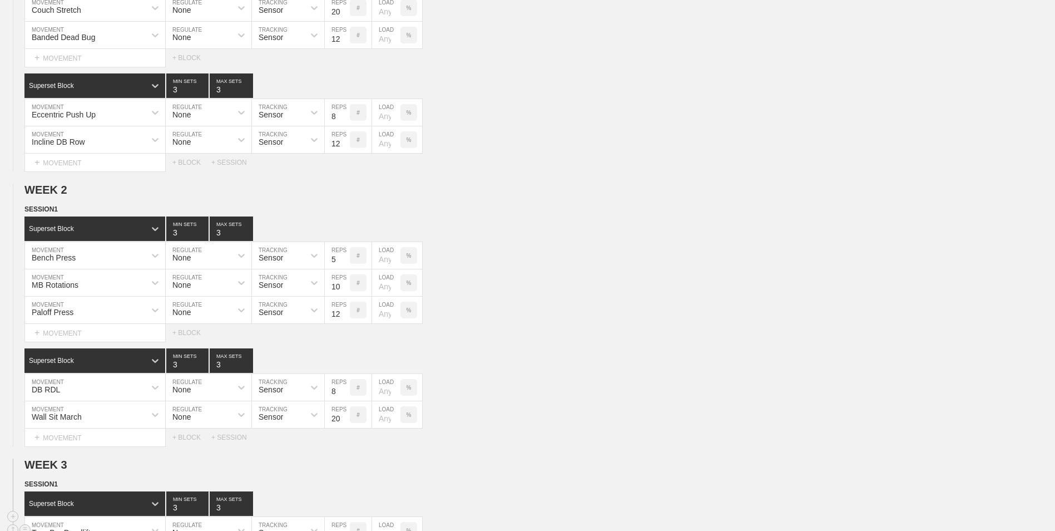
scroll to position [0, 0]
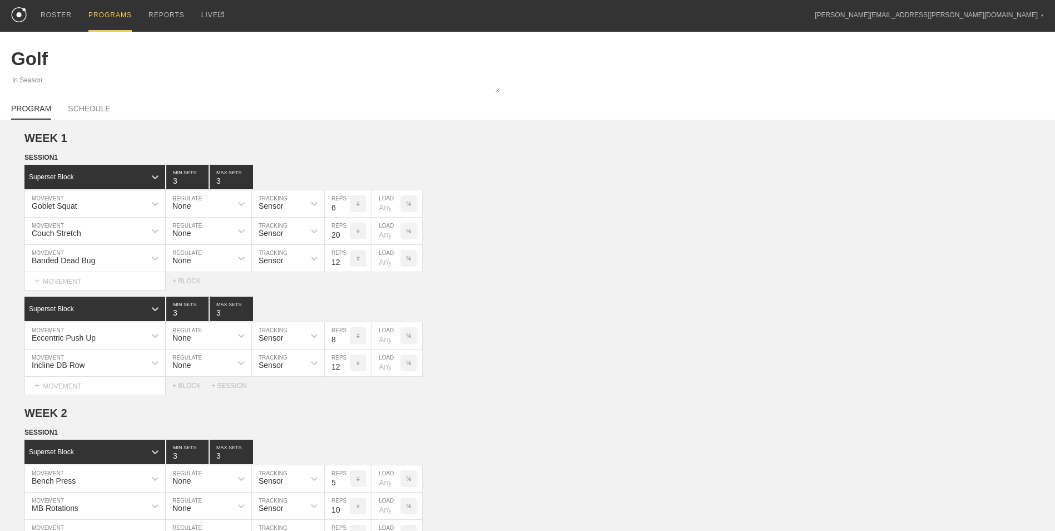
click at [96, 19] on div "PROGRAMS" at bounding box center [109, 16] width 43 height 32
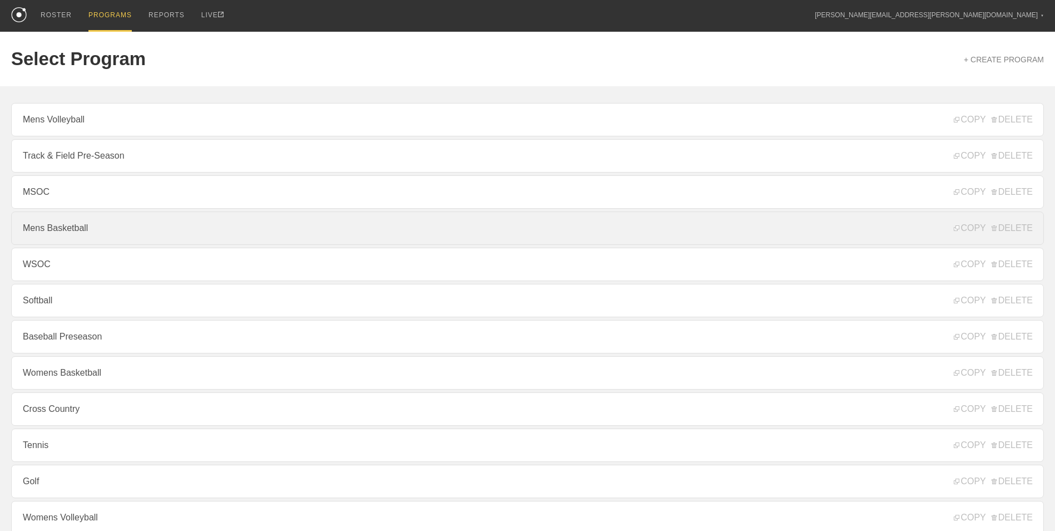
click at [115, 236] on link "Mens Basketball" at bounding box center [527, 227] width 1033 height 33
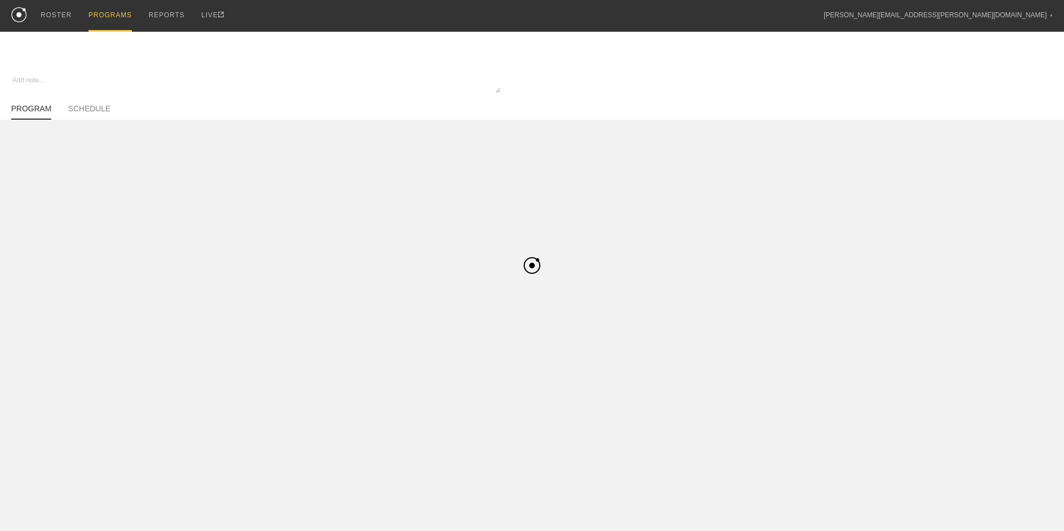
type textarea "x"
type input "Mens Basketball"
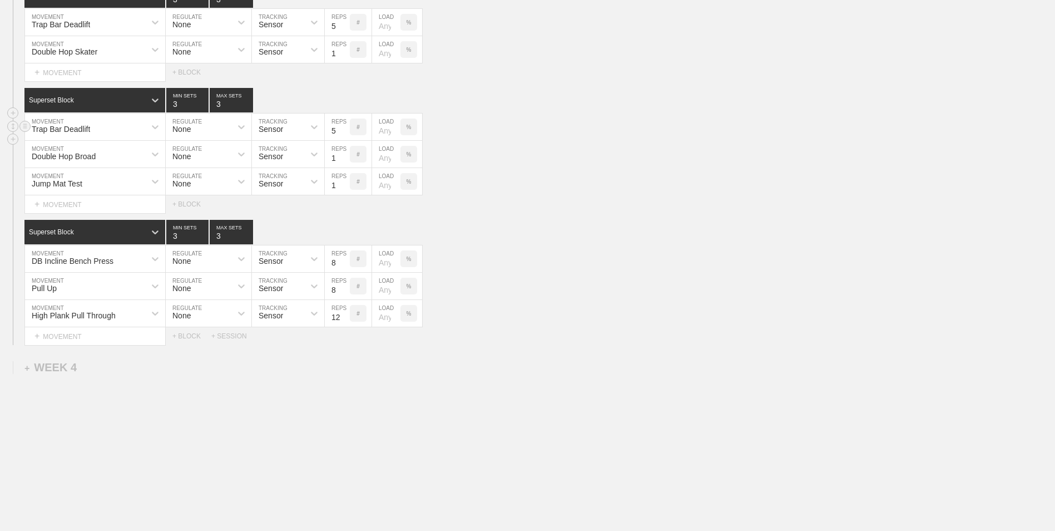
scroll to position [1126, 0]
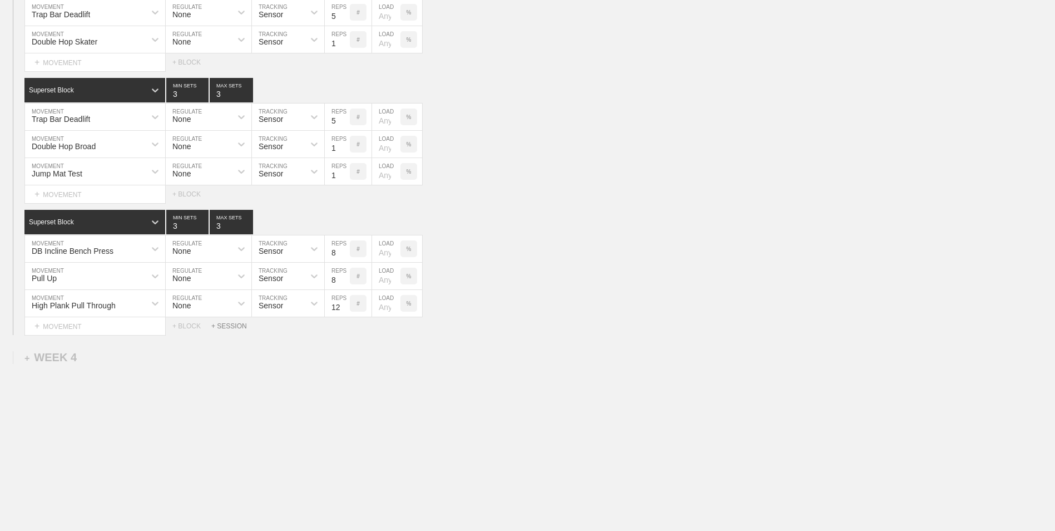
click at [230, 327] on div "+ SESSION" at bounding box center [233, 326] width 45 height 8
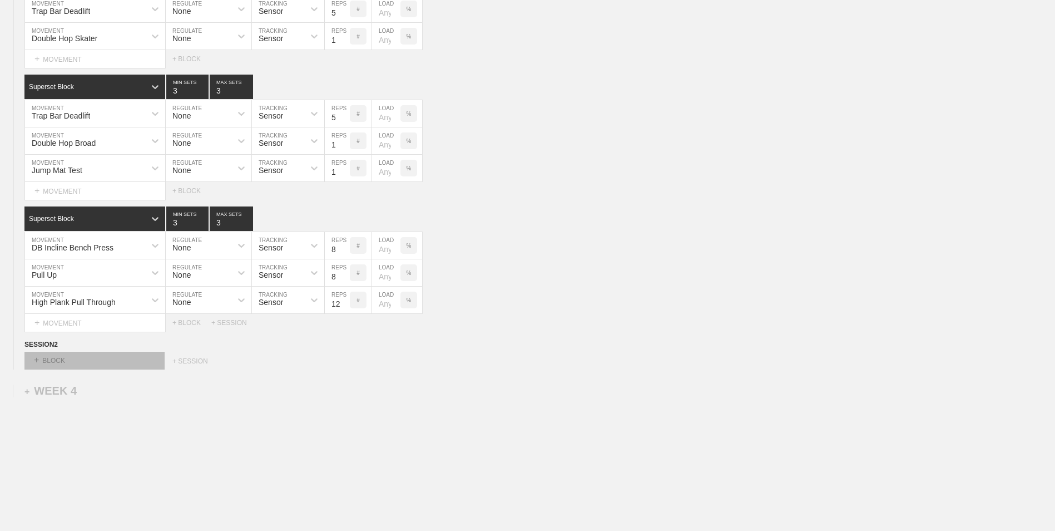
click at [134, 367] on div "+ BLOCK" at bounding box center [94, 361] width 140 height 18
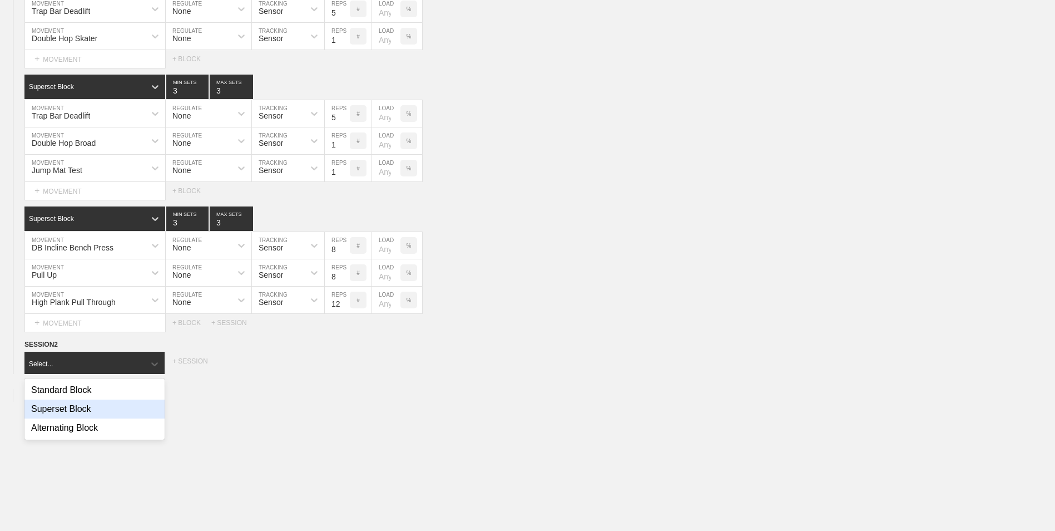
click at [125, 407] on div "Superset Block" at bounding box center [94, 408] width 140 height 19
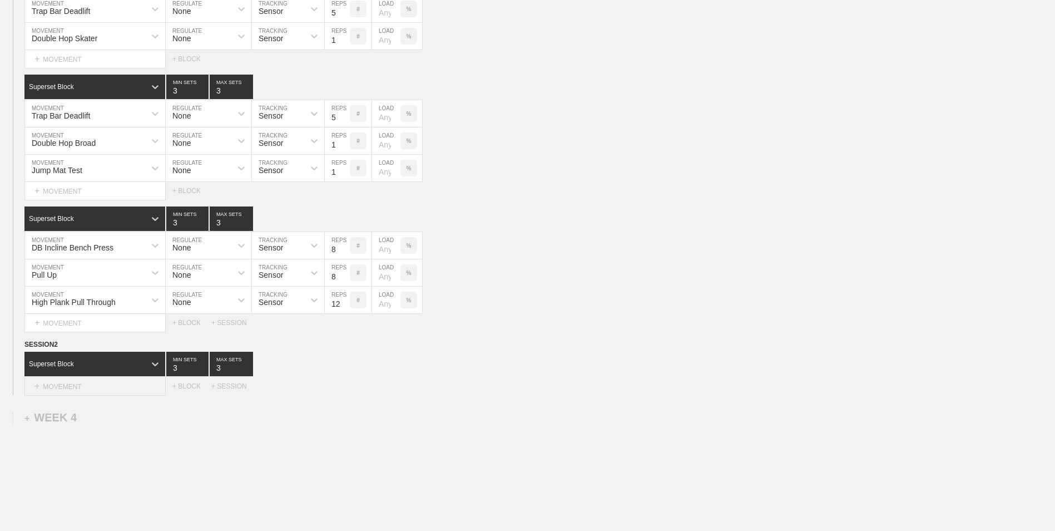
click at [126, 394] on div "+ MOVEMENT" at bounding box center [94, 386] width 141 height 18
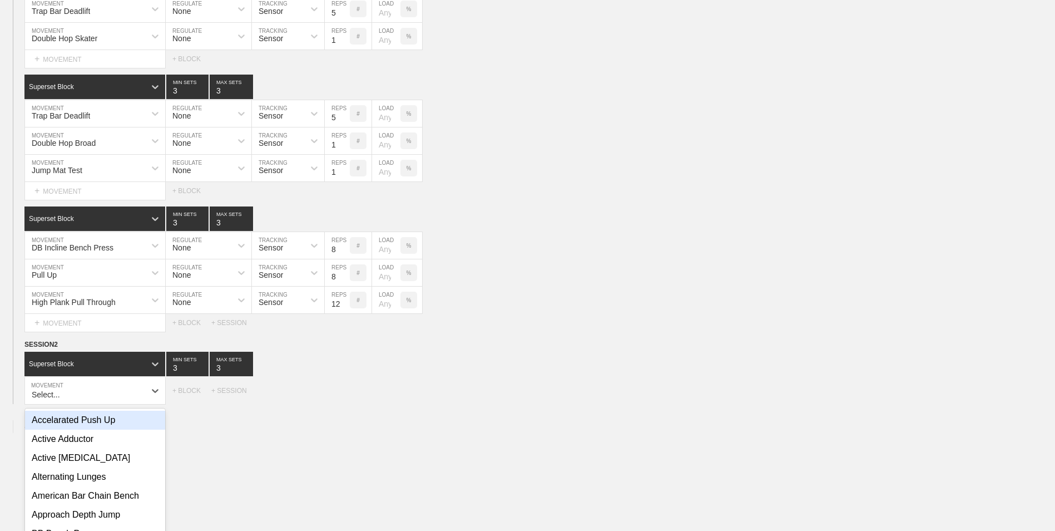
scroll to position [1178, 0]
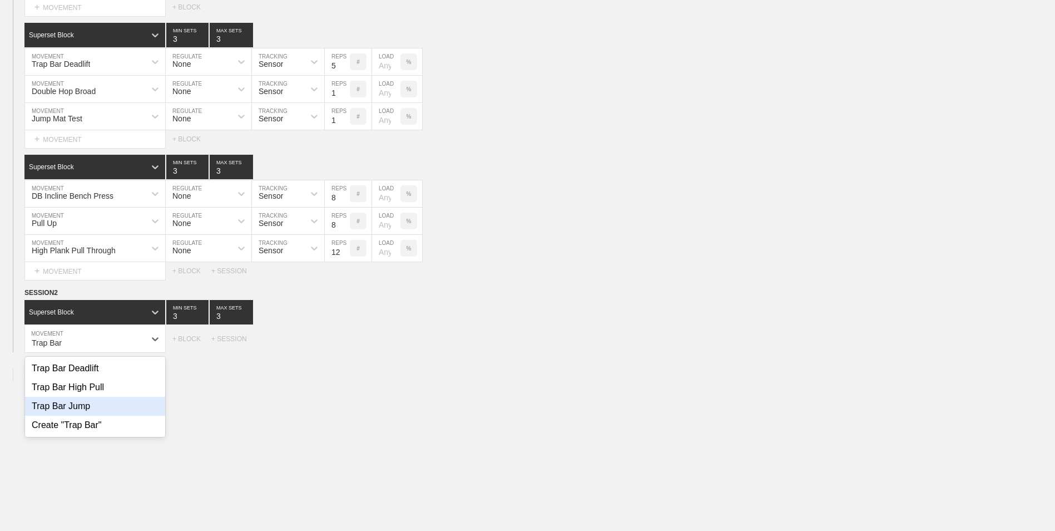
click at [126, 402] on div "Trap Bar Jump" at bounding box center [95, 406] width 140 height 19
type input "Trap Bar"
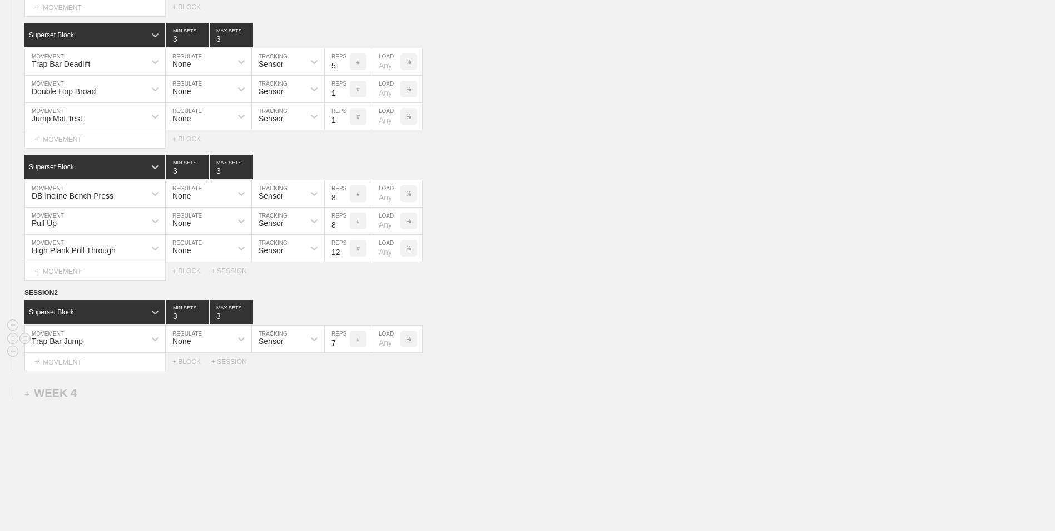
click at [342, 347] on input "7" at bounding box center [337, 338] width 25 height 27
click at [342, 347] on input "6" at bounding box center [337, 338] width 25 height 27
click at [342, 347] on input "5" at bounding box center [337, 338] width 25 height 27
click at [342, 347] on input "4" at bounding box center [337, 338] width 25 height 27
type input "3"
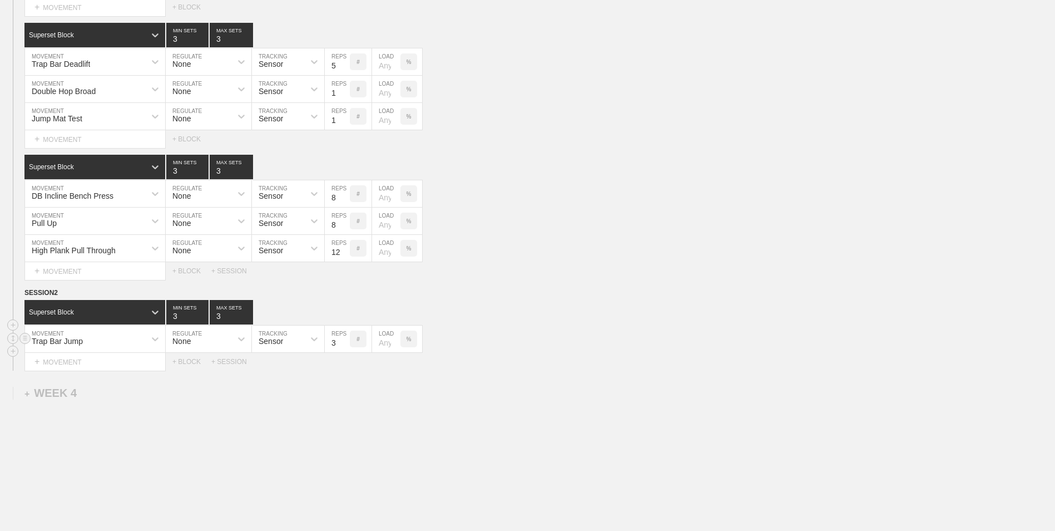
click at [342, 347] on input "3" at bounding box center [337, 338] width 25 height 27
click at [93, 370] on div "+ MOVEMENT" at bounding box center [94, 362] width 141 height 18
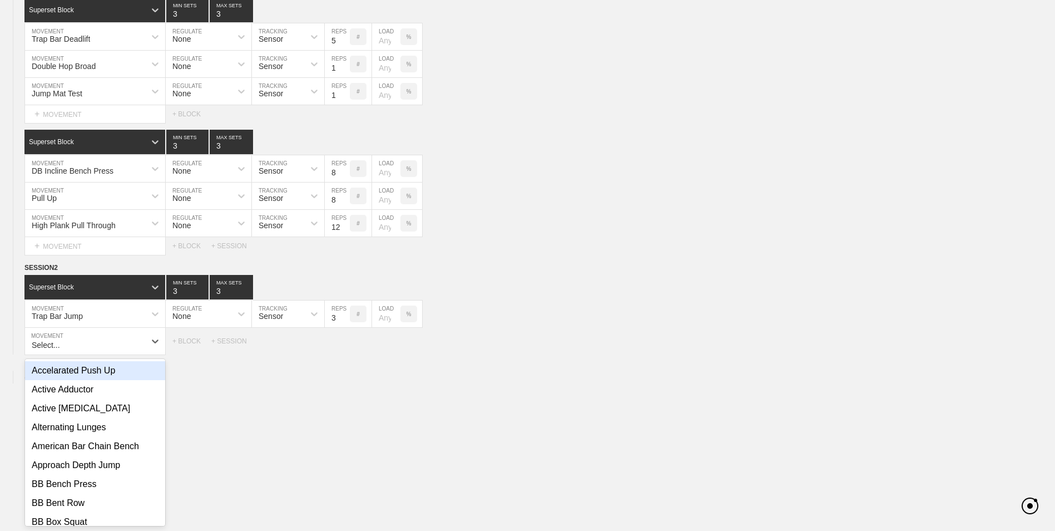
scroll to position [1205, 0]
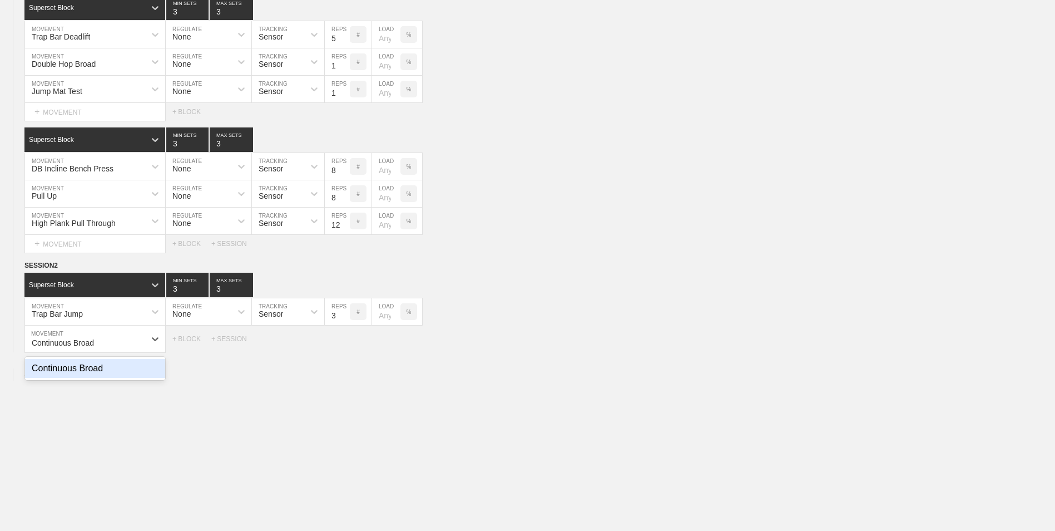
click at [155, 369] on div "Continuous Broad" at bounding box center [95, 368] width 140 height 19
type input "Continuous Broad"
click at [345, 345] on input "7" at bounding box center [337, 338] width 25 height 27
click at [345, 345] on input "6" at bounding box center [337, 338] width 25 height 27
click at [345, 345] on input "5" at bounding box center [337, 338] width 25 height 27
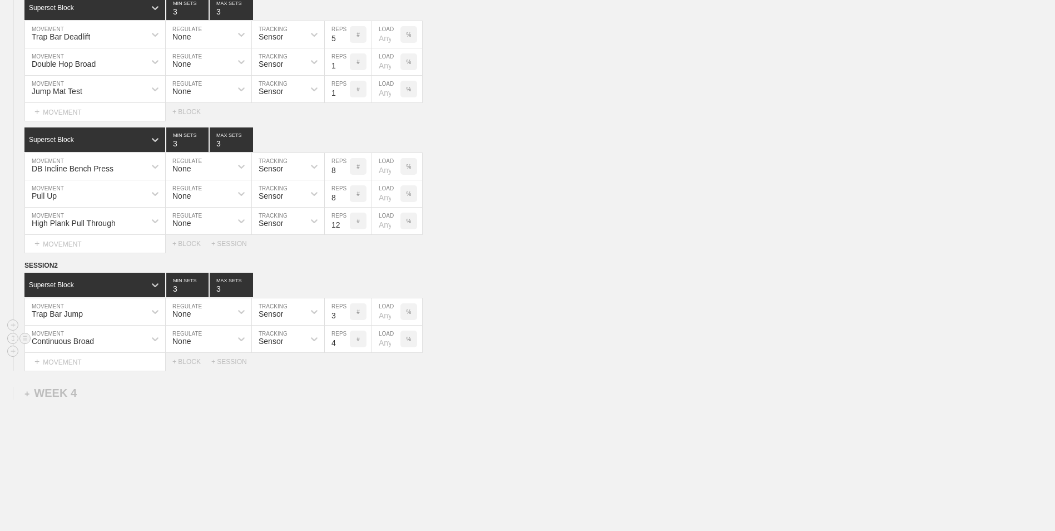
click at [345, 345] on input "4" at bounding box center [337, 338] width 25 height 27
type input "3"
click at [345, 345] on input "3" at bounding box center [337, 338] width 25 height 27
click at [137, 363] on div "+ MOVEMENT" at bounding box center [94, 362] width 141 height 18
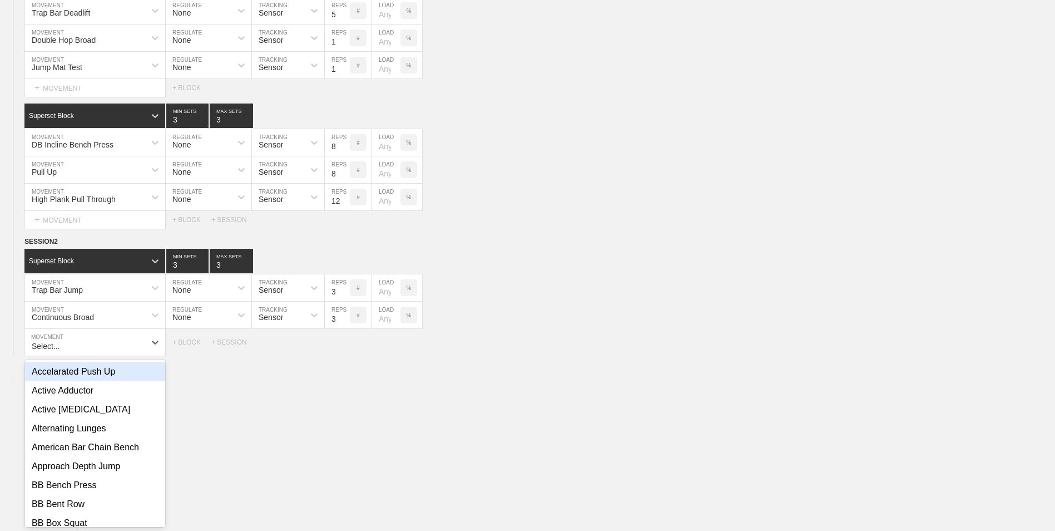
scroll to position [1232, 0]
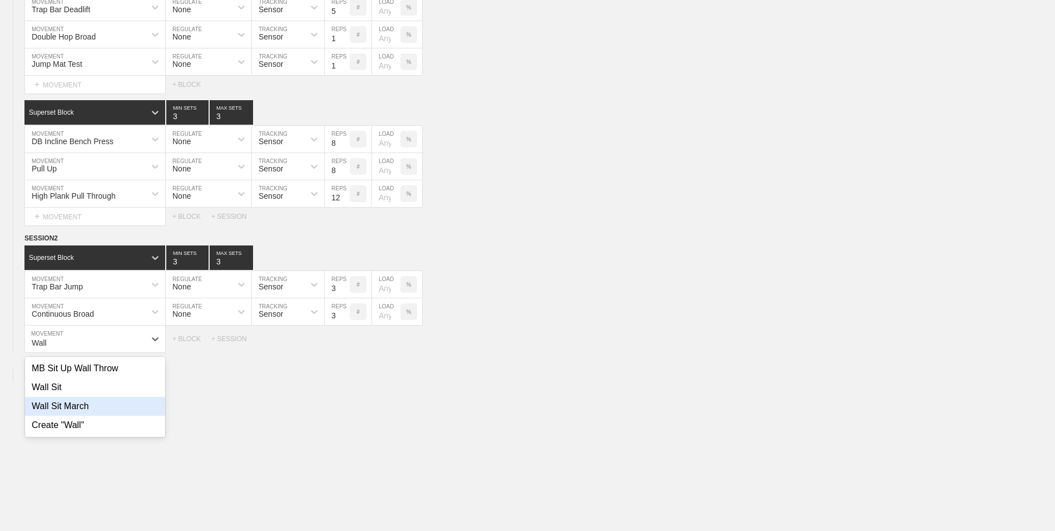
click at [132, 416] on div "Wall Sit March" at bounding box center [95, 406] width 140 height 19
type input "Wall"
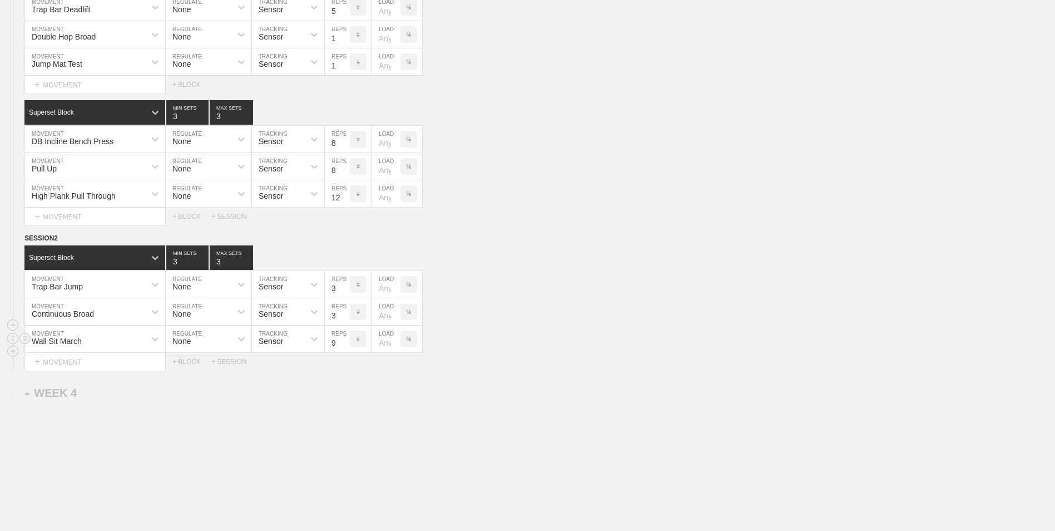
click at [345, 342] on input "9" at bounding box center [337, 338] width 25 height 27
click at [345, 342] on input "10" at bounding box center [337, 338] width 25 height 27
click at [345, 342] on input "11" at bounding box center [337, 338] width 25 height 27
click at [345, 342] on input "12" at bounding box center [337, 338] width 25 height 27
click at [345, 342] on input "13" at bounding box center [337, 338] width 25 height 27
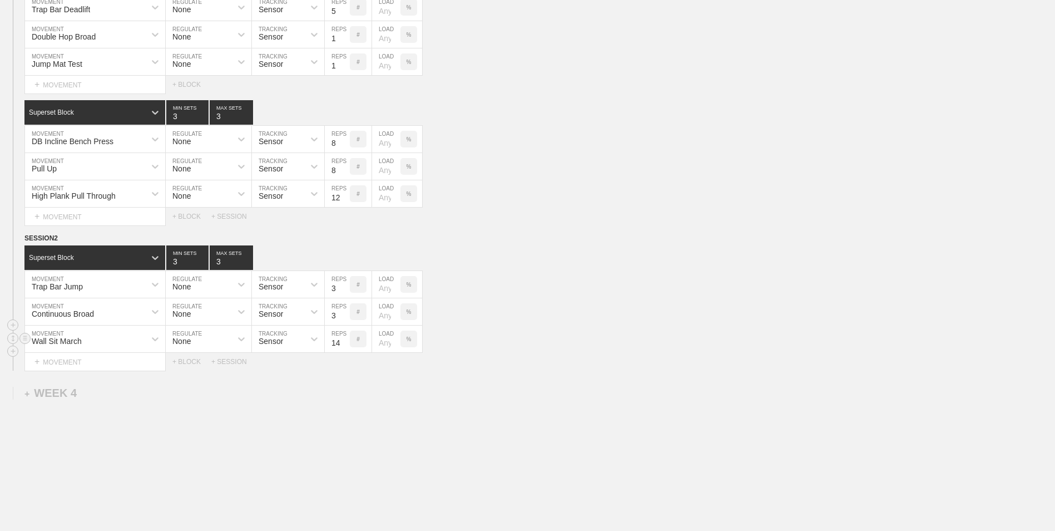
click at [345, 342] on input "14" at bounding box center [337, 338] width 25 height 27
click at [345, 342] on input "15" at bounding box center [337, 338] width 25 height 27
click at [345, 342] on input "16" at bounding box center [337, 338] width 25 height 27
click at [345, 342] on input "17" at bounding box center [337, 338] width 25 height 27
click at [345, 342] on input "18" at bounding box center [337, 338] width 25 height 27
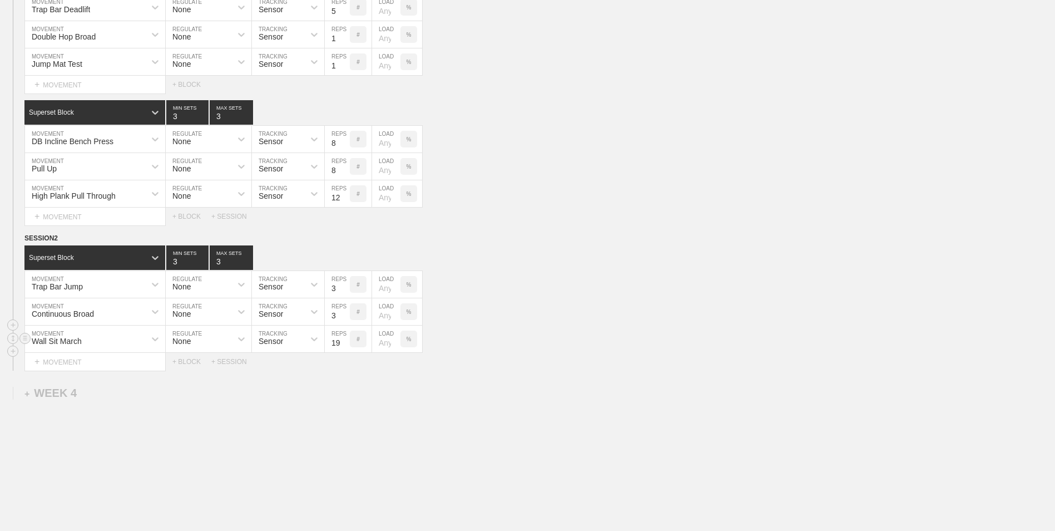
click at [345, 342] on input "19" at bounding box center [337, 338] width 25 height 27
type input "20"
click at [345, 342] on input "20" at bounding box center [337, 338] width 25 height 27
click at [192, 368] on div "Select... MOVEMENT + MOVEMENT + BLOCK + SESSION" at bounding box center [527, 362] width 1055 height 18
click at [192, 362] on div "+ BLOCK" at bounding box center [191, 362] width 39 height 8
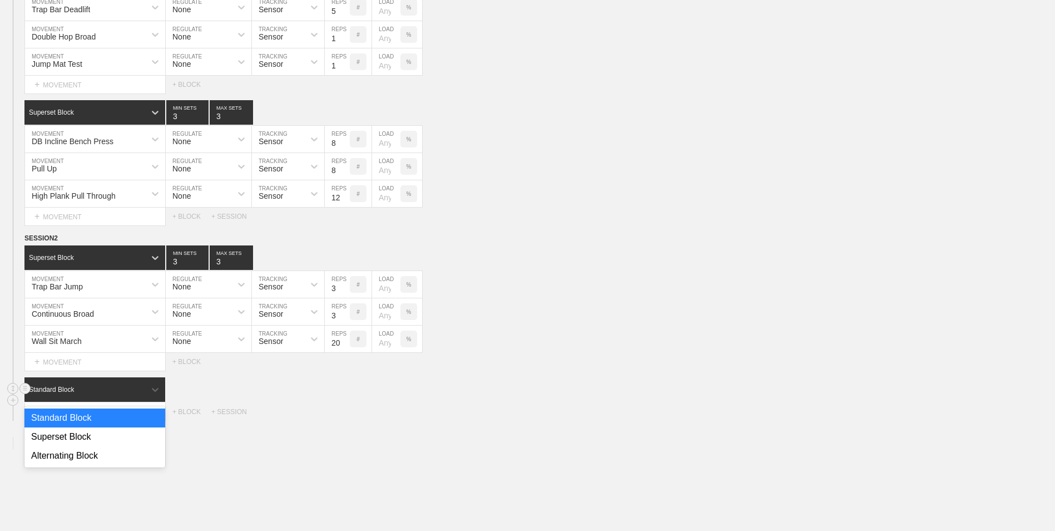
click at [116, 394] on div "Standard Block" at bounding box center [84, 389] width 121 height 10
click at [106, 437] on div "Superset Block" at bounding box center [94, 436] width 141 height 19
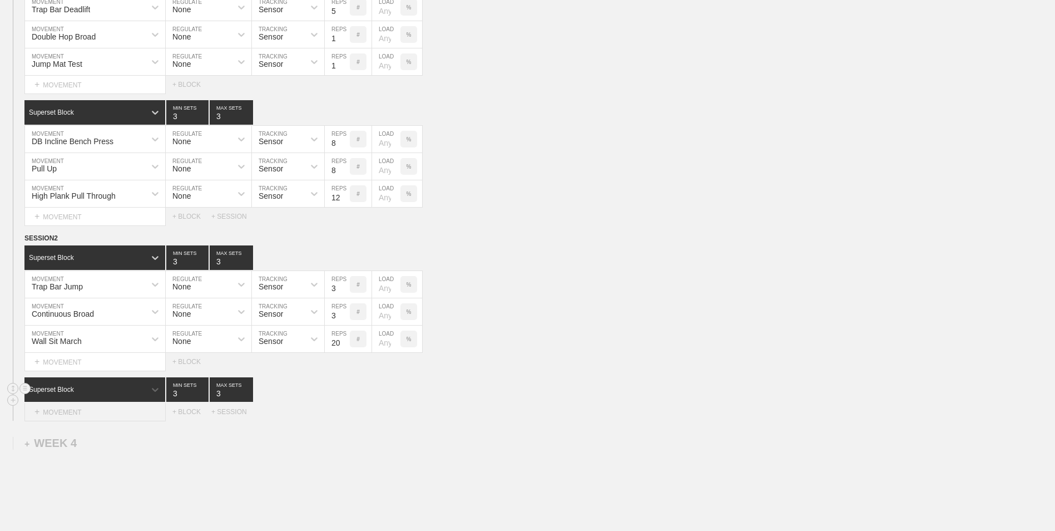
click at [105, 414] on div "+ MOVEMENT" at bounding box center [94, 412] width 141 height 18
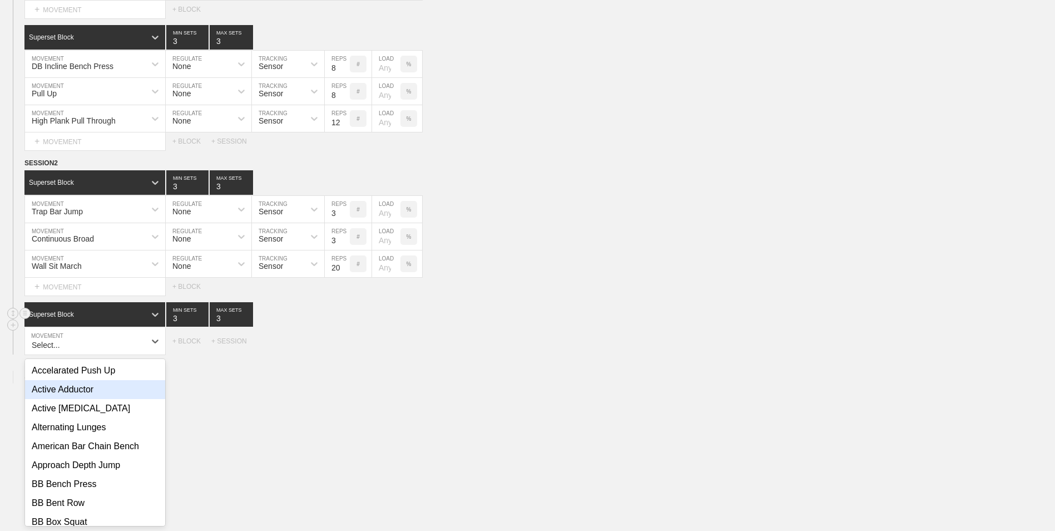
scroll to position [1310, 0]
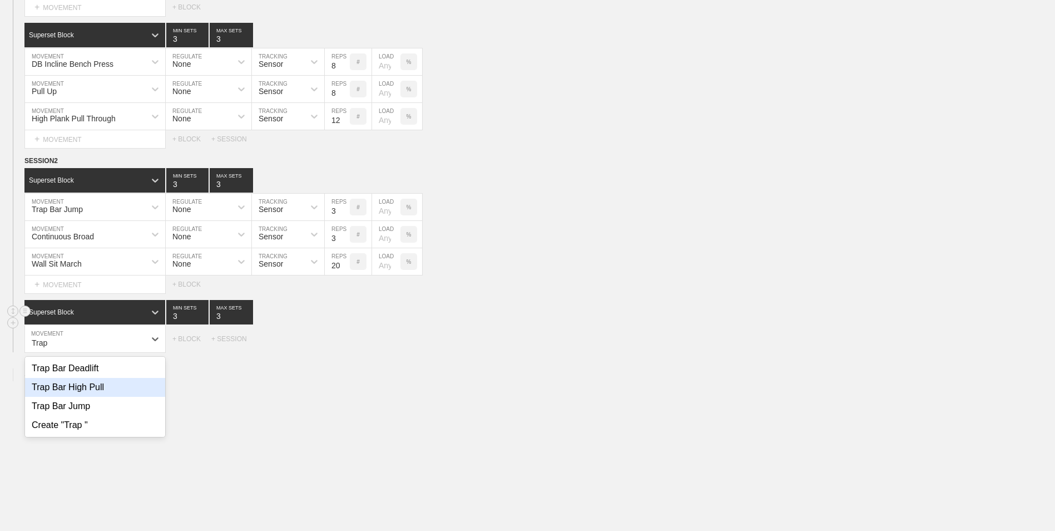
click at [102, 395] on div "Trap Bar High Pull" at bounding box center [95, 387] width 140 height 19
type input "Trap"
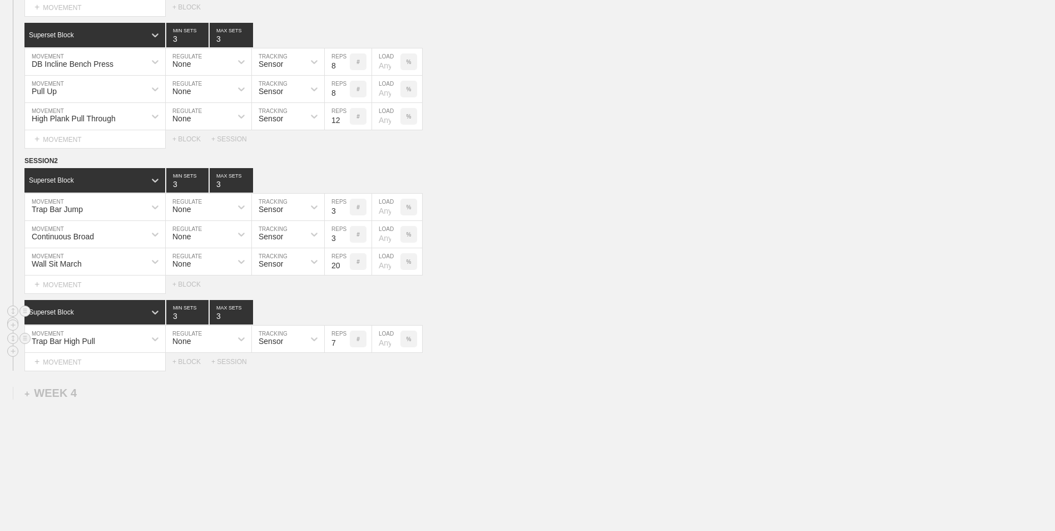
click at [347, 349] on input "7" at bounding box center [337, 338] width 25 height 27
click at [347, 349] on input "6" at bounding box center [337, 338] width 25 height 27
click at [347, 349] on input "5" at bounding box center [337, 338] width 25 height 27
click at [347, 349] on input "4" at bounding box center [337, 338] width 25 height 27
type input "3"
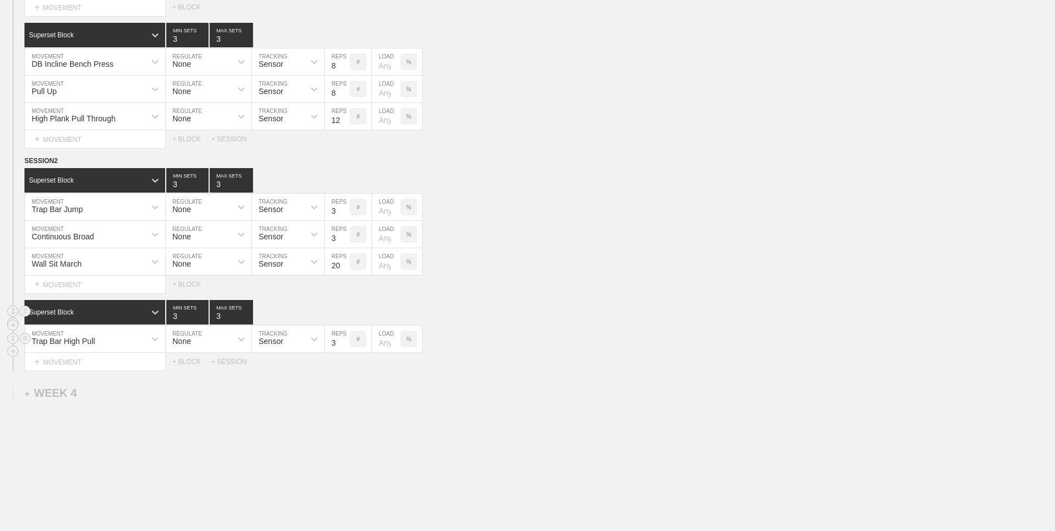
click at [347, 349] on input "3" at bounding box center [337, 338] width 25 height 27
click at [118, 366] on div "+ MOVEMENT" at bounding box center [94, 362] width 141 height 18
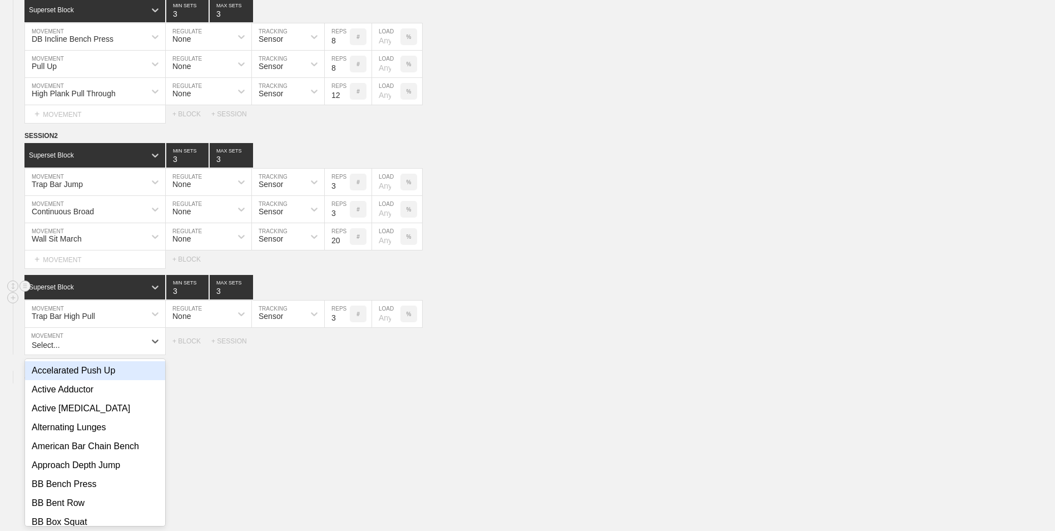
scroll to position [1337, 0]
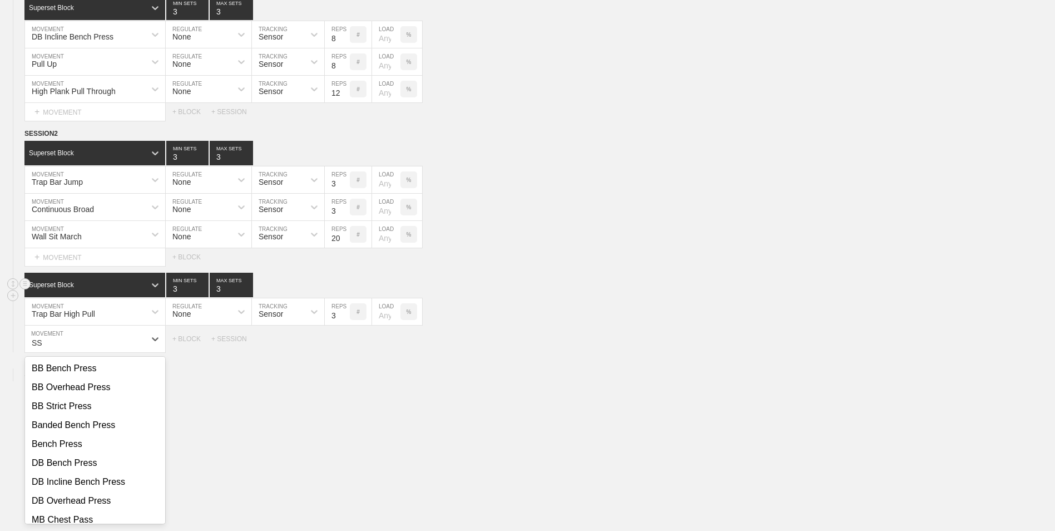
type input "S"
click at [112, 396] on div "MB SS Rotation Slam" at bounding box center [95, 387] width 140 height 19
type input "MB S"
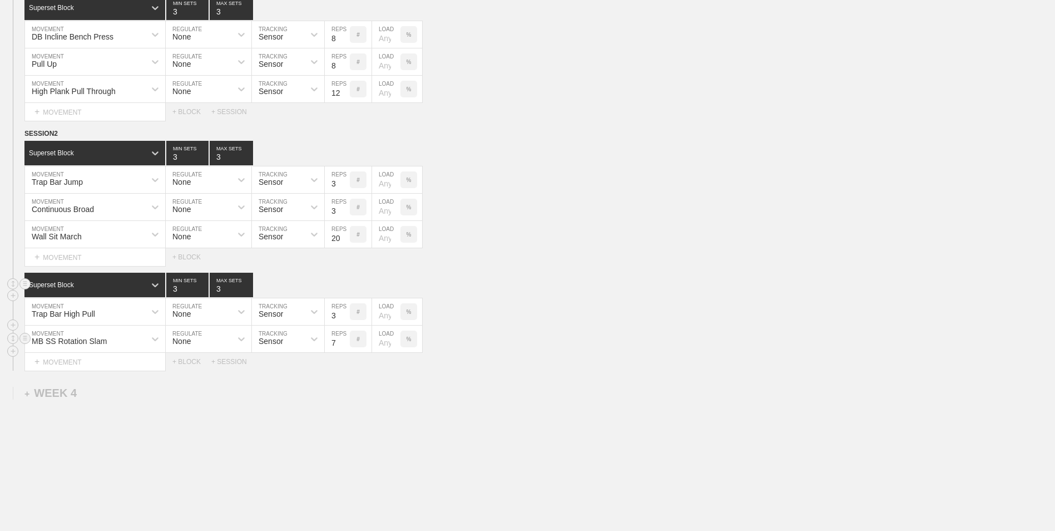
click at [344, 346] on input "7" at bounding box center [337, 338] width 25 height 27
type input "6"
click at [344, 346] on input "6" at bounding box center [337, 338] width 25 height 27
click at [50, 361] on div "+ MOVEMENT" at bounding box center [94, 362] width 141 height 18
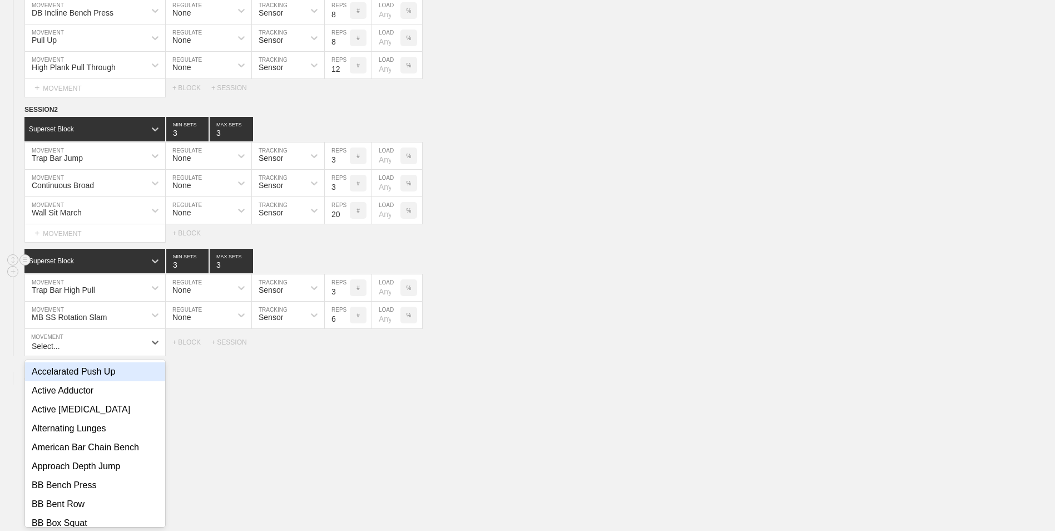
scroll to position [1364, 0]
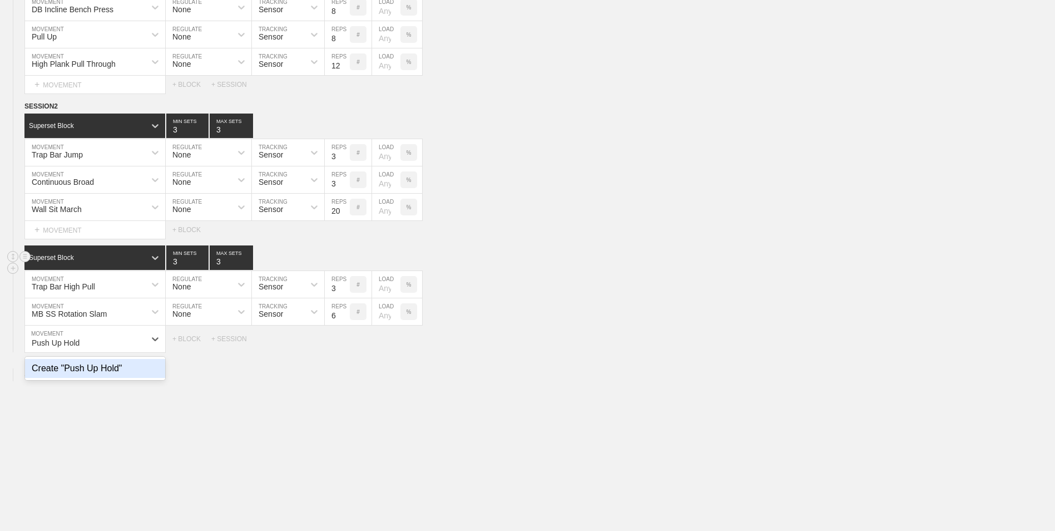
click at [68, 377] on div "Create "Push Up Hold"" at bounding box center [95, 368] width 140 height 19
type input "Push Up Hold"
click at [345, 339] on input "8" at bounding box center [337, 338] width 25 height 27
click at [345, 342] on input "9" at bounding box center [337, 338] width 25 height 27
click at [345, 342] on input "10" at bounding box center [337, 338] width 25 height 27
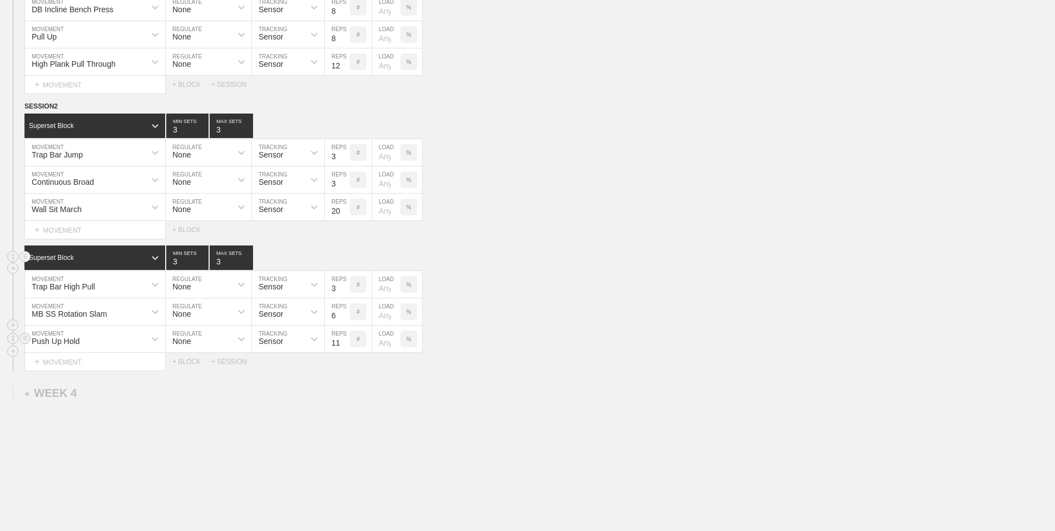
click at [345, 342] on input "11" at bounding box center [337, 338] width 25 height 27
click at [345, 342] on input "12" at bounding box center [337, 338] width 25 height 27
click at [345, 342] on input "13" at bounding box center [337, 338] width 25 height 27
click at [345, 342] on input "14" at bounding box center [337, 338] width 25 height 27
click at [345, 342] on input "15" at bounding box center [337, 338] width 25 height 27
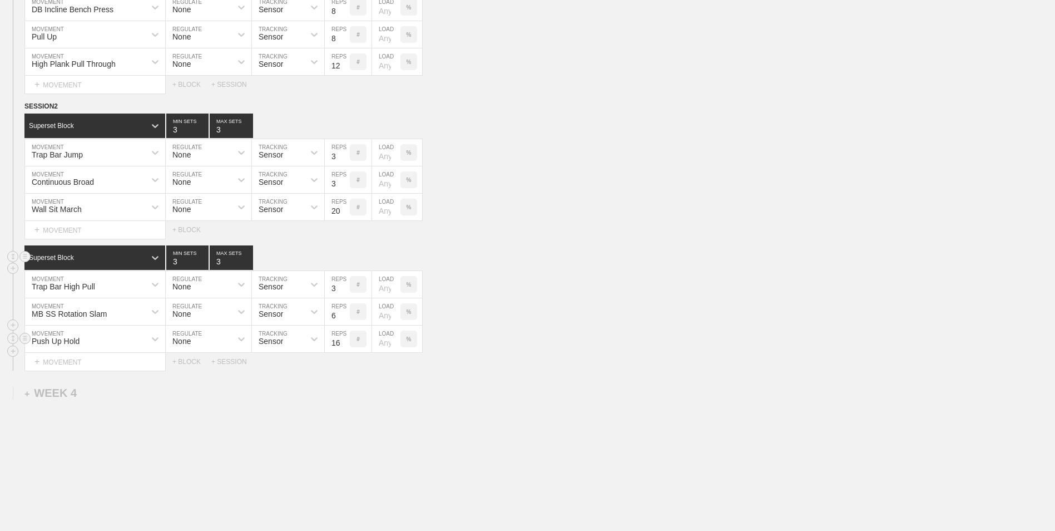
click at [345, 342] on input "16" at bounding box center [337, 338] width 25 height 27
click at [345, 342] on input "17" at bounding box center [337, 338] width 25 height 27
click at [345, 342] on input "18" at bounding box center [337, 338] width 25 height 27
click at [345, 342] on input "19" at bounding box center [337, 338] width 25 height 27
type input "20"
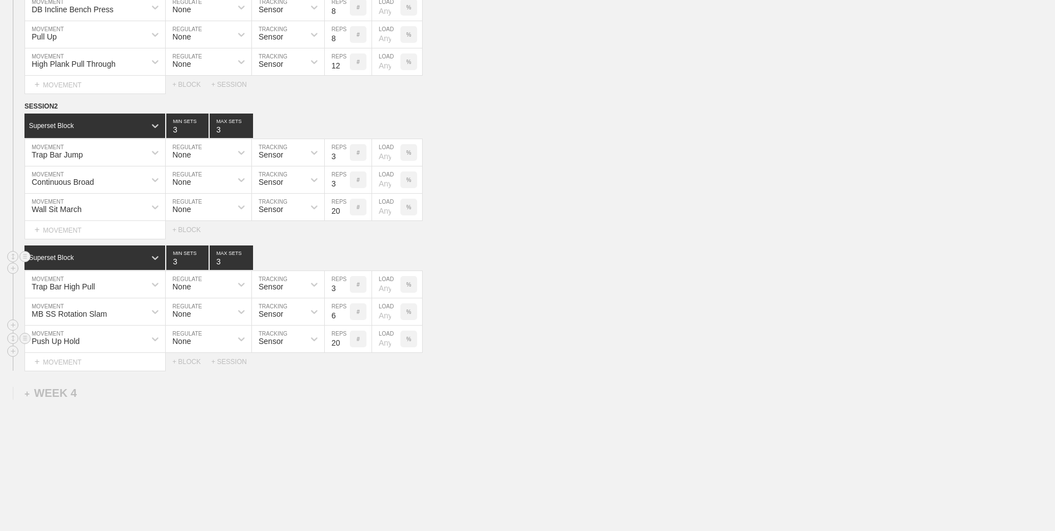
click at [345, 342] on input "20" at bounding box center [337, 338] width 25 height 27
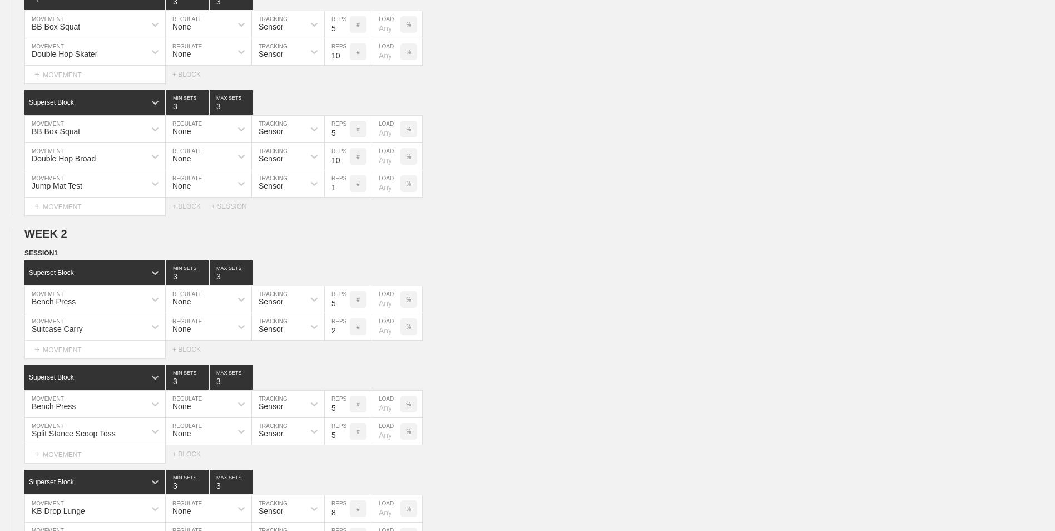
scroll to position [0, 0]
